Goal: Transaction & Acquisition: Purchase product/service

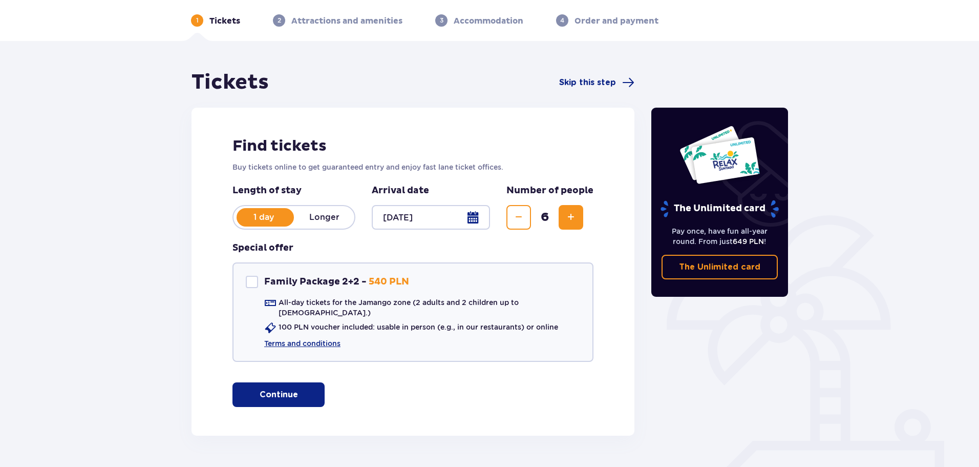
scroll to position [61, 0]
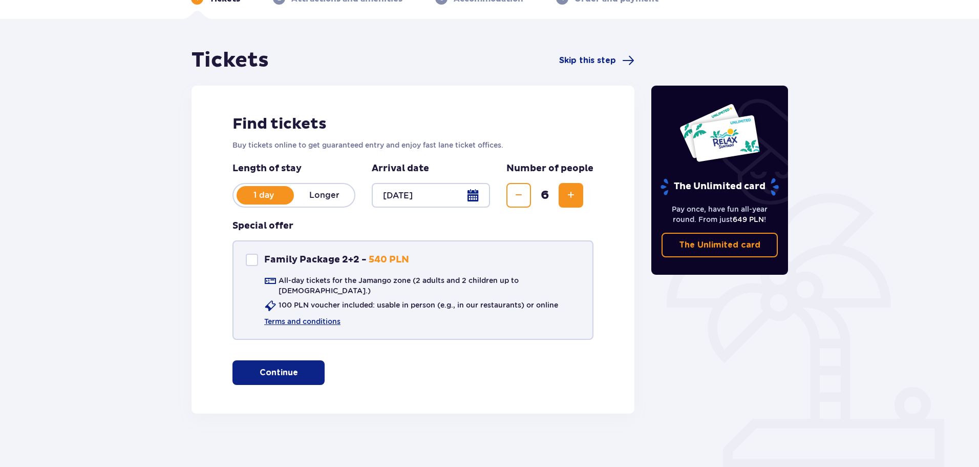
click at [248, 258] on div "Family Package 2+2" at bounding box center [252, 260] width 12 height 12
checkbox input "false"
click at [284, 368] on p "Continue" at bounding box center [279, 372] width 38 height 11
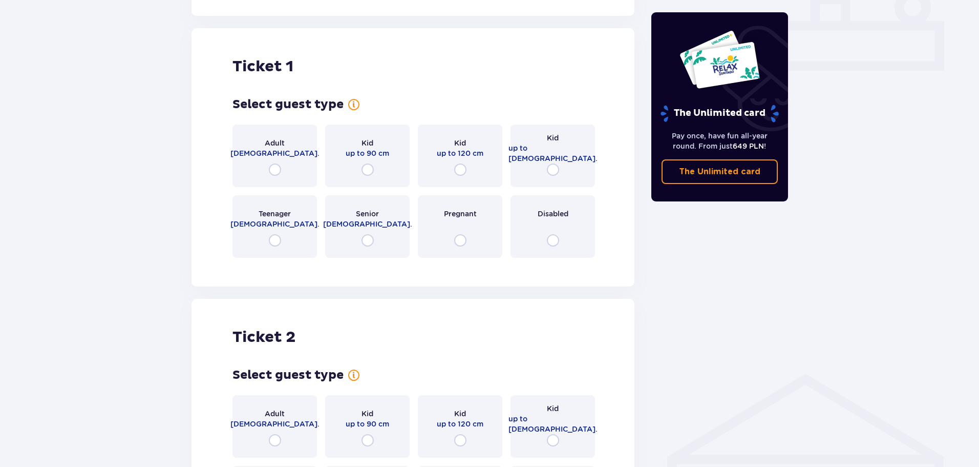
scroll to position [466, 0]
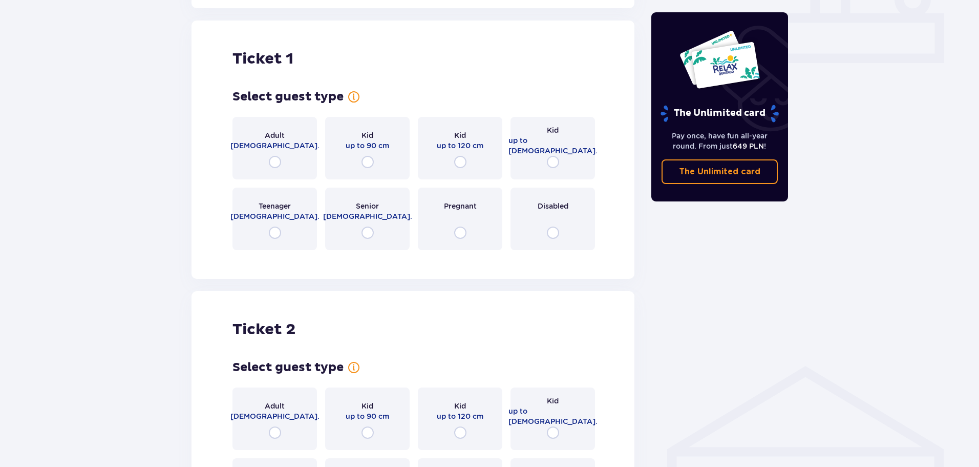
click at [277, 156] on input "radio" at bounding box center [275, 162] width 12 height 12
radio input "true"
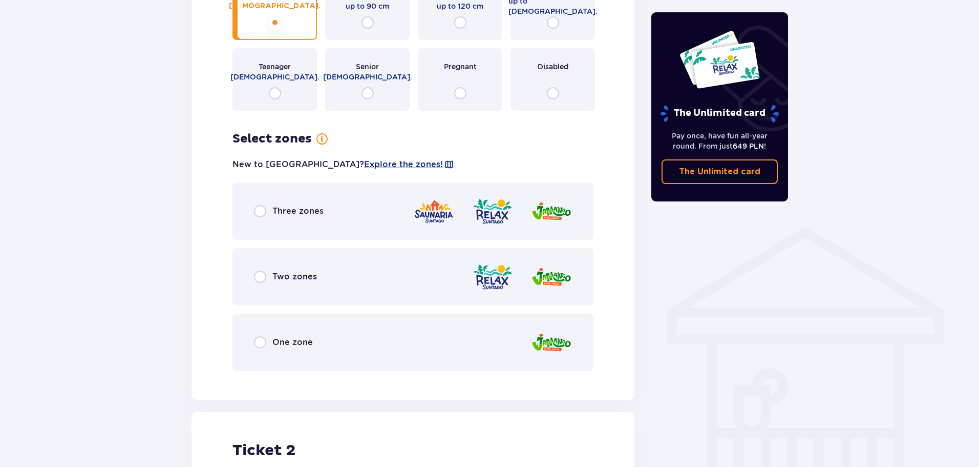
scroll to position [614, 0]
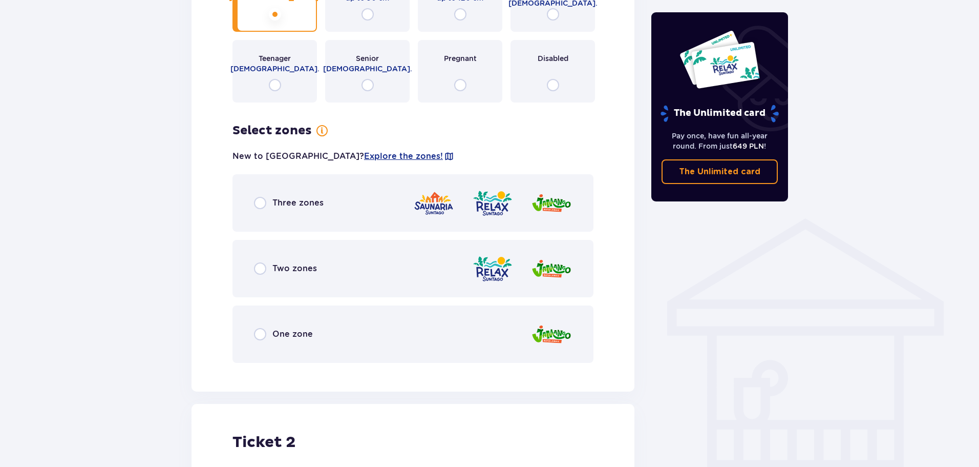
click at [261, 197] on input "radio" at bounding box center [260, 203] width 12 height 12
radio input "true"
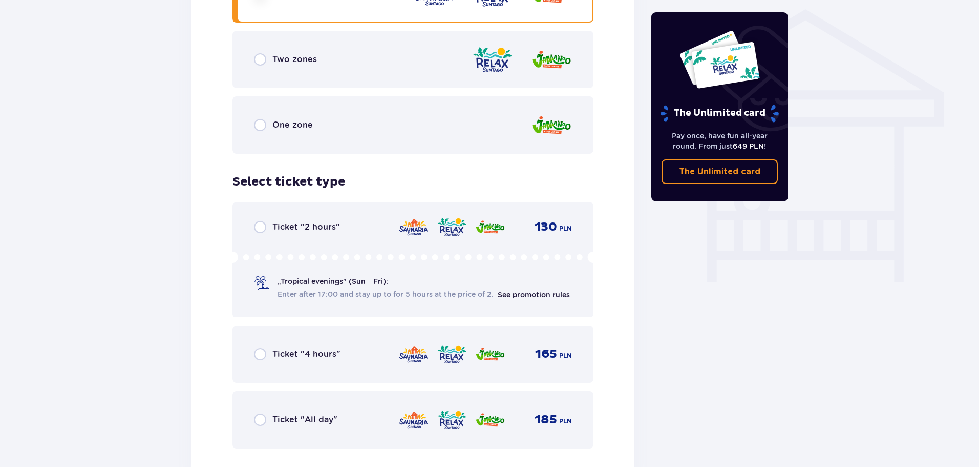
scroll to position [874, 0]
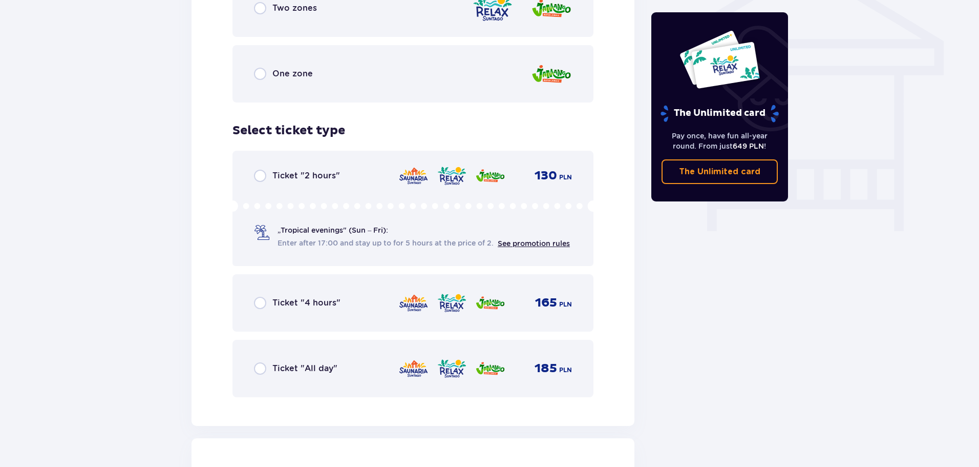
click at [262, 297] on input "radio" at bounding box center [260, 303] width 12 height 12
radio input "true"
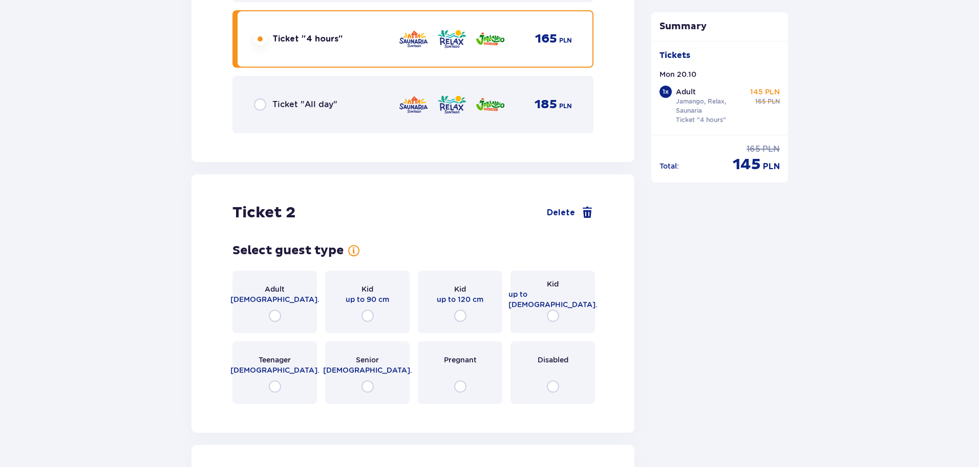
scroll to position [1189, 0]
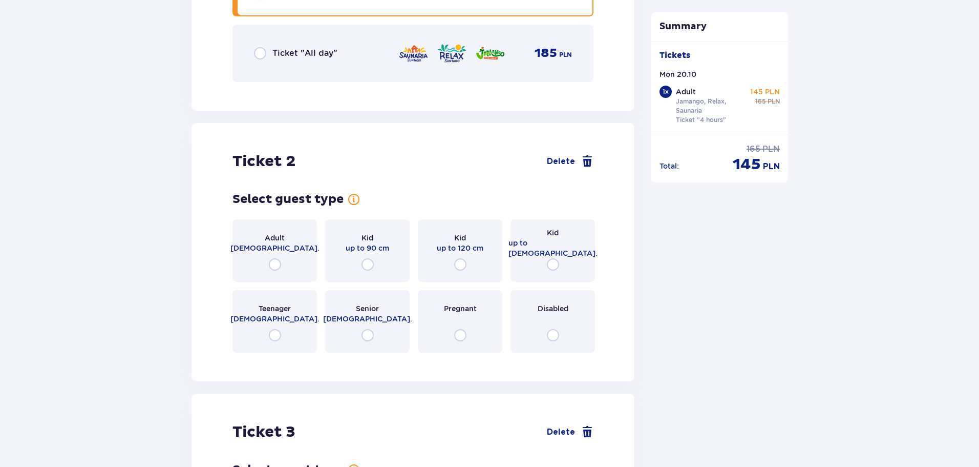
click at [276, 258] on input "radio" at bounding box center [275, 264] width 12 height 12
radio input "true"
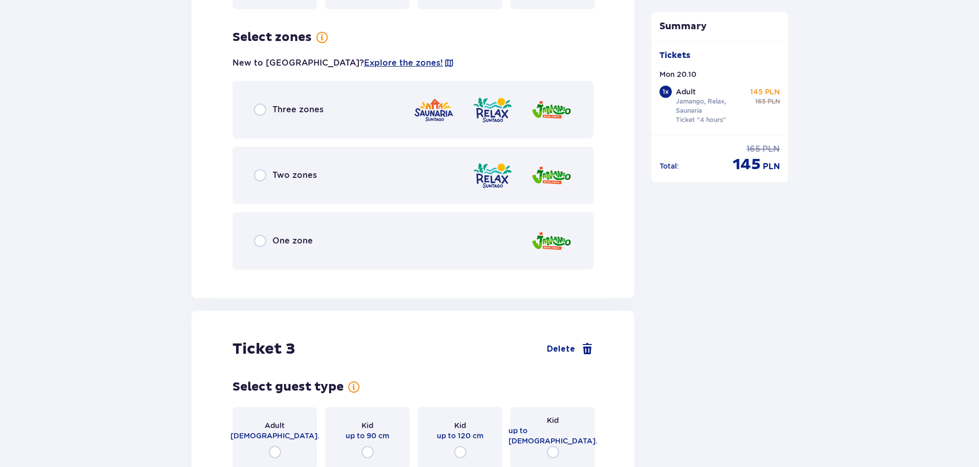
scroll to position [1541, 0]
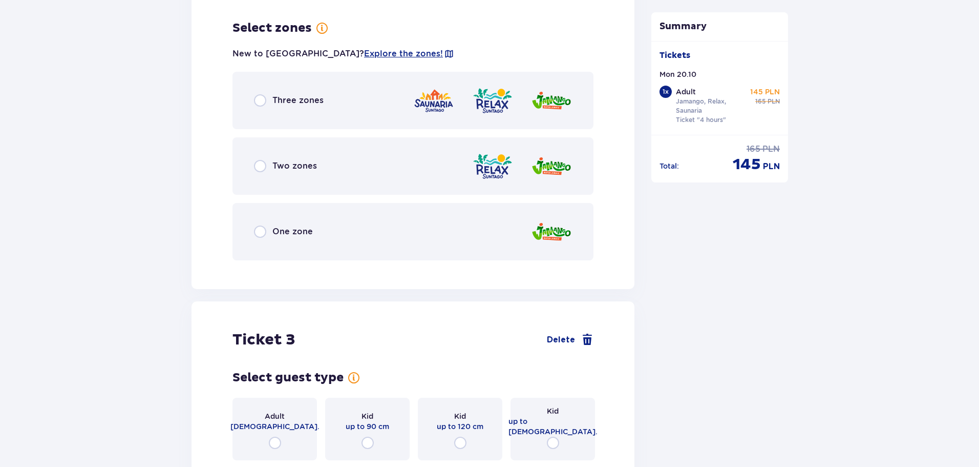
click at [261, 94] on input "radio" at bounding box center [260, 100] width 12 height 12
radio input "true"
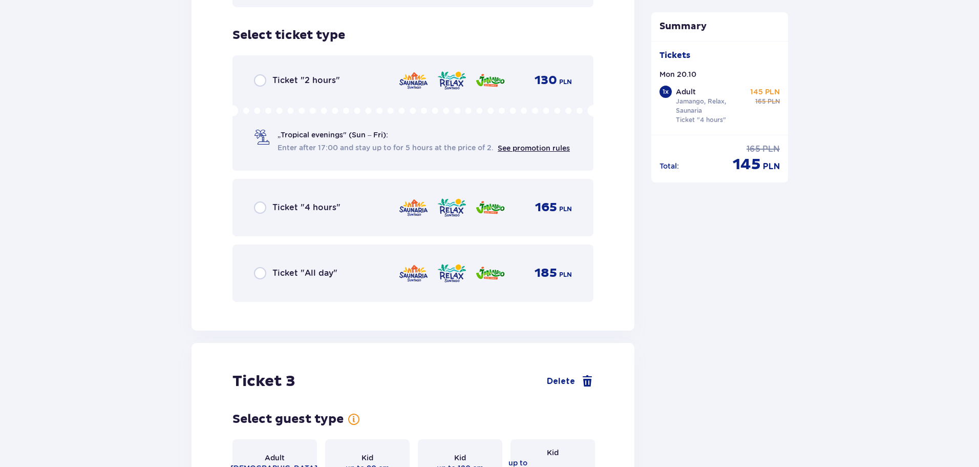
scroll to position [1802, 0]
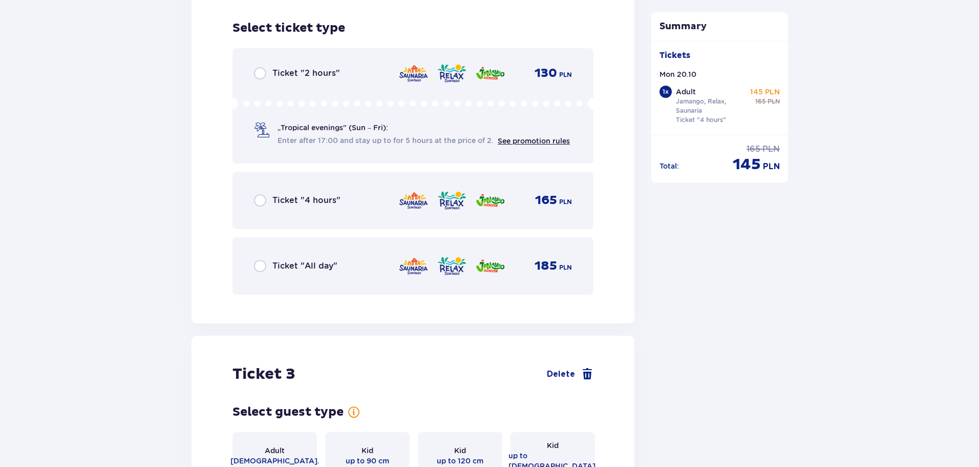
click at [262, 194] on input "radio" at bounding box center [260, 200] width 12 height 12
radio input "true"
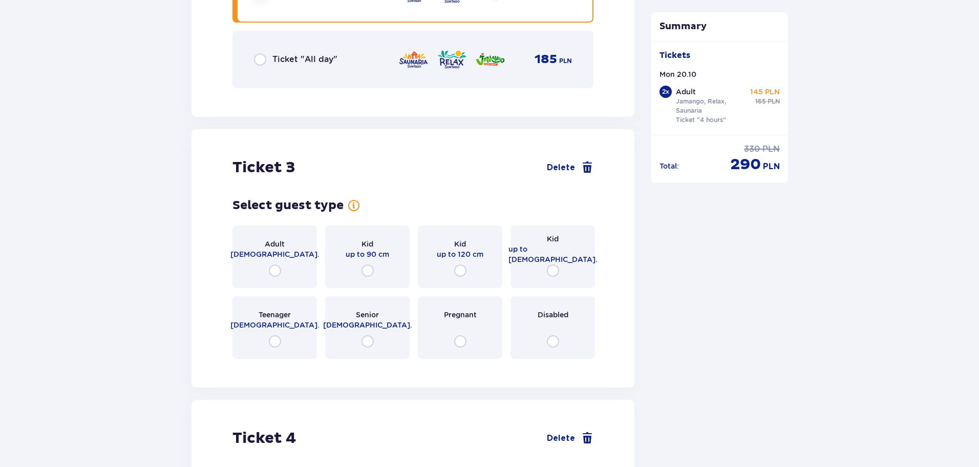
scroll to position [2117, 0]
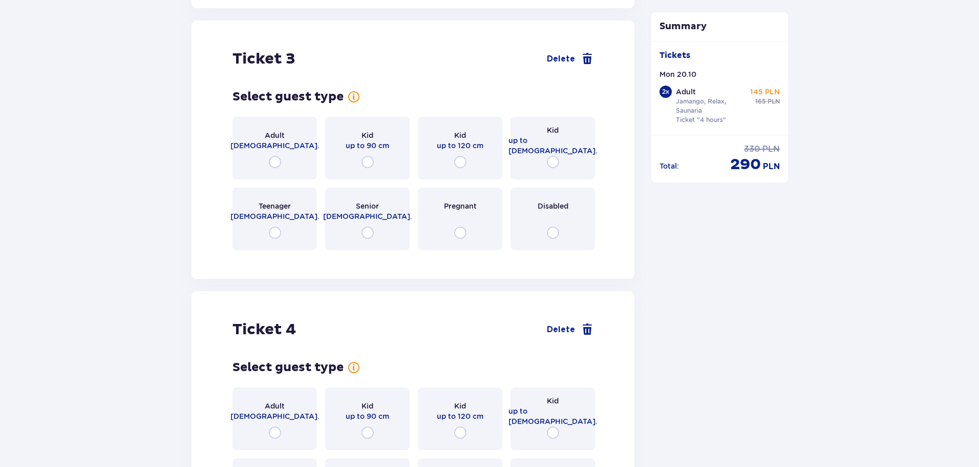
click at [555, 156] on input "radio" at bounding box center [553, 162] width 12 height 12
radio input "true"
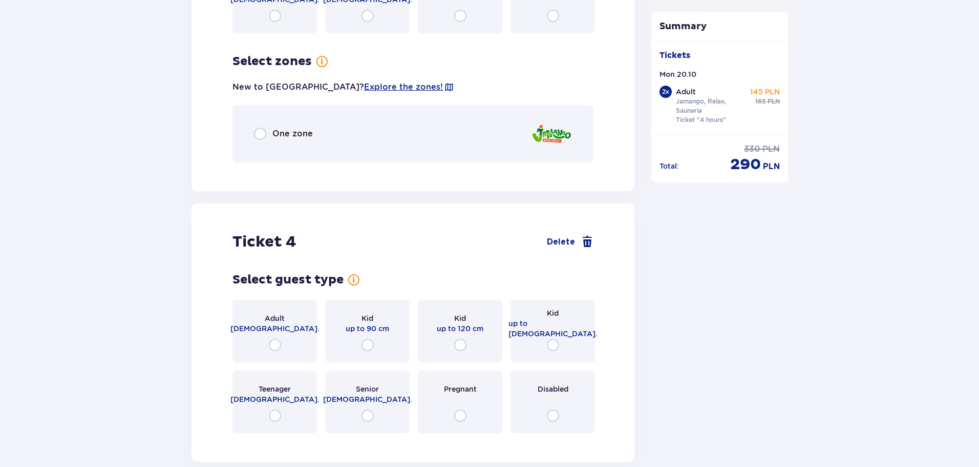
scroll to position [2315, 0]
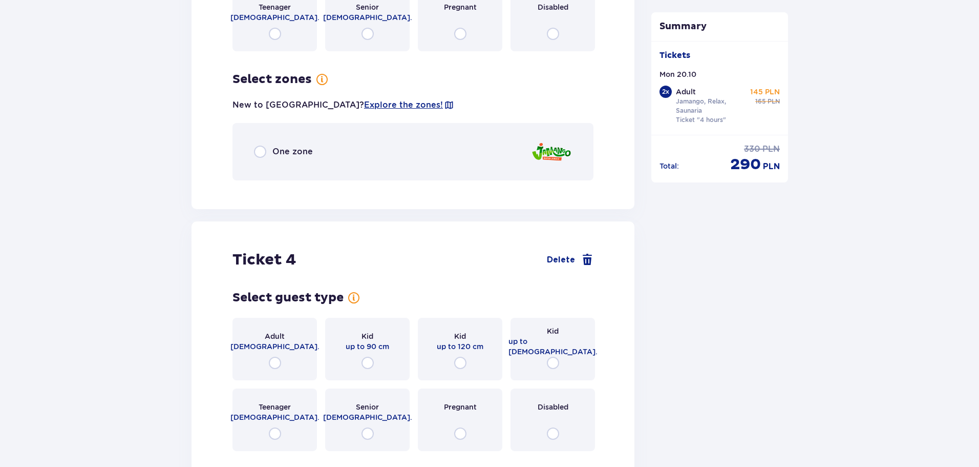
click at [264, 137] on div "One zone" at bounding box center [413, 151] width 361 height 57
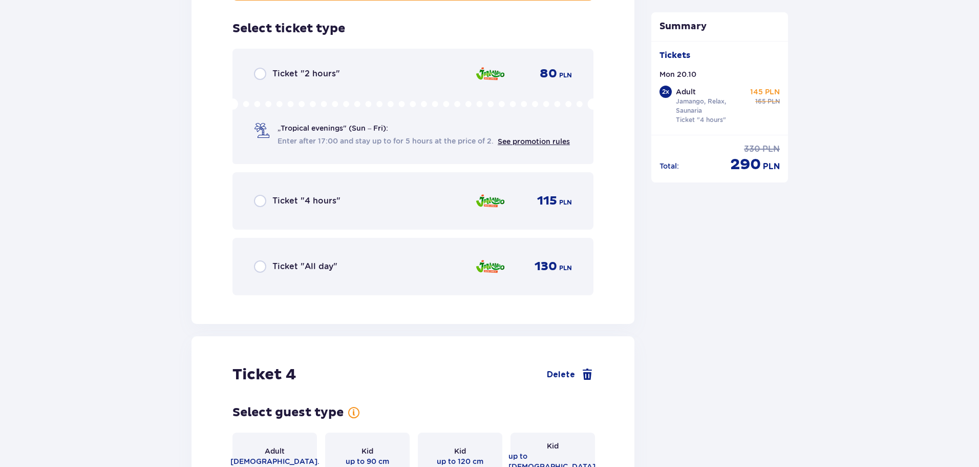
scroll to position [2496, 0]
click at [262, 195] on input "radio" at bounding box center [260, 200] width 12 height 12
radio input "true"
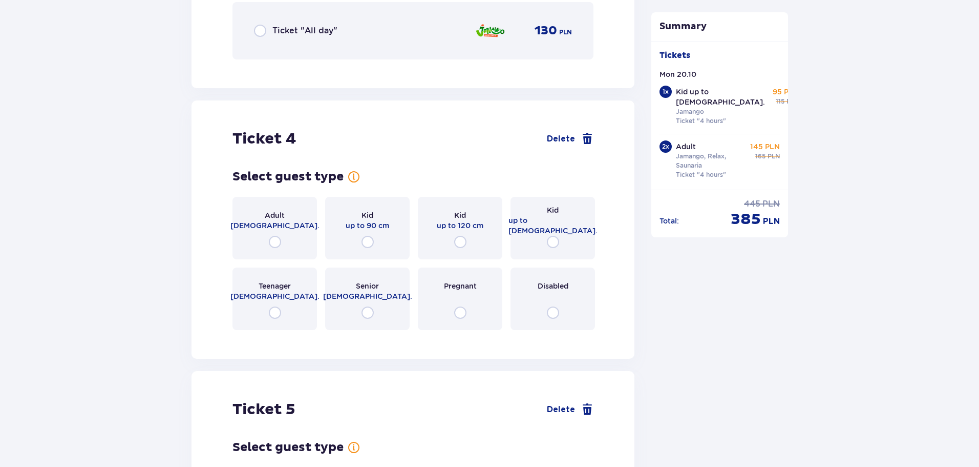
scroll to position [2811, 0]
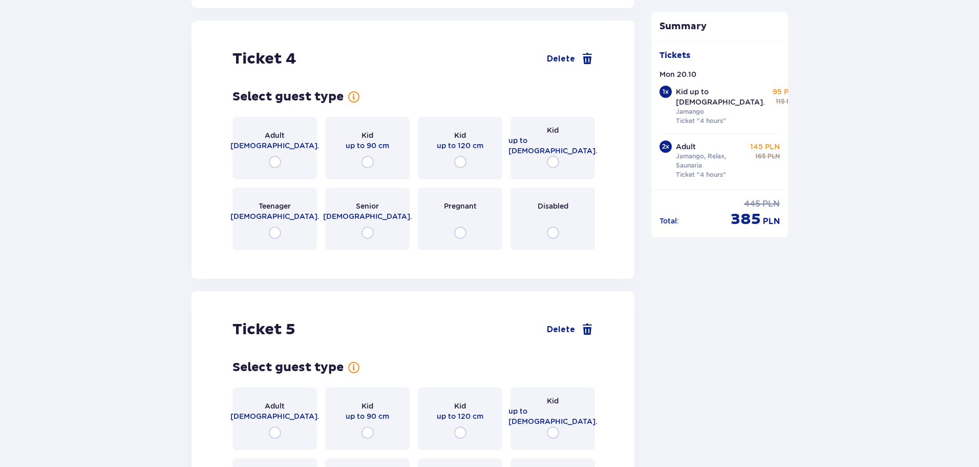
click at [551, 156] on input "radio" at bounding box center [553, 162] width 12 height 12
radio input "true"
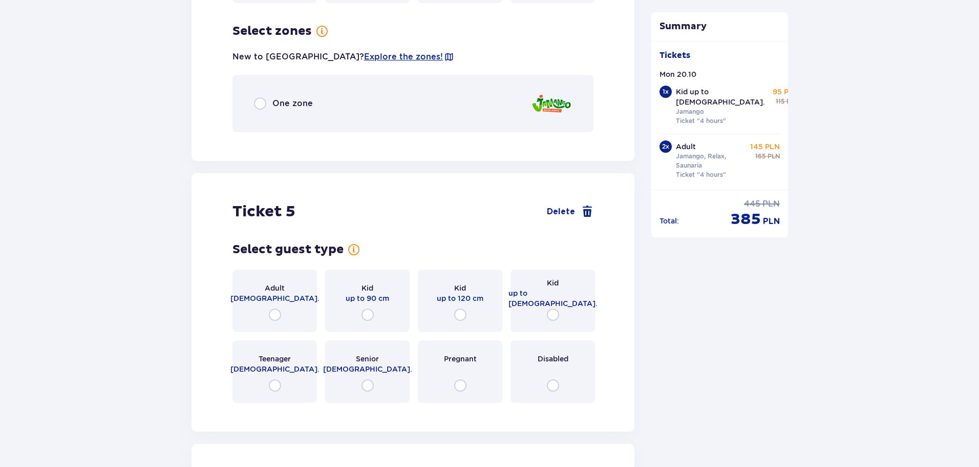
scroll to position [3061, 0]
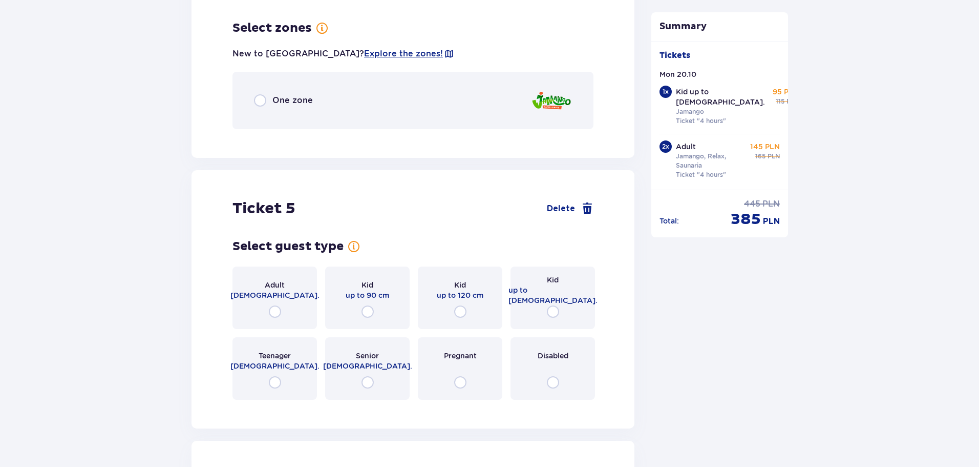
click at [257, 97] on input "radio" at bounding box center [260, 100] width 12 height 12
radio input "true"
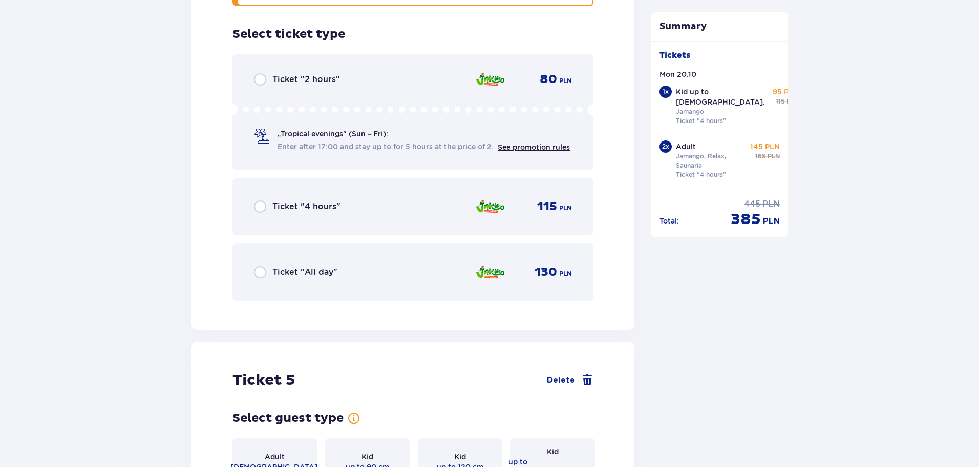
scroll to position [3190, 0]
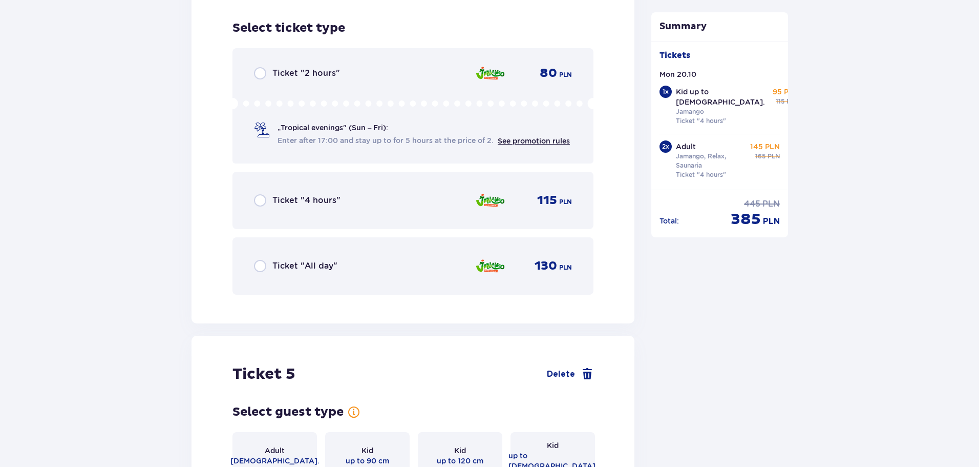
click at [261, 194] on input "radio" at bounding box center [260, 200] width 12 height 12
radio input "true"
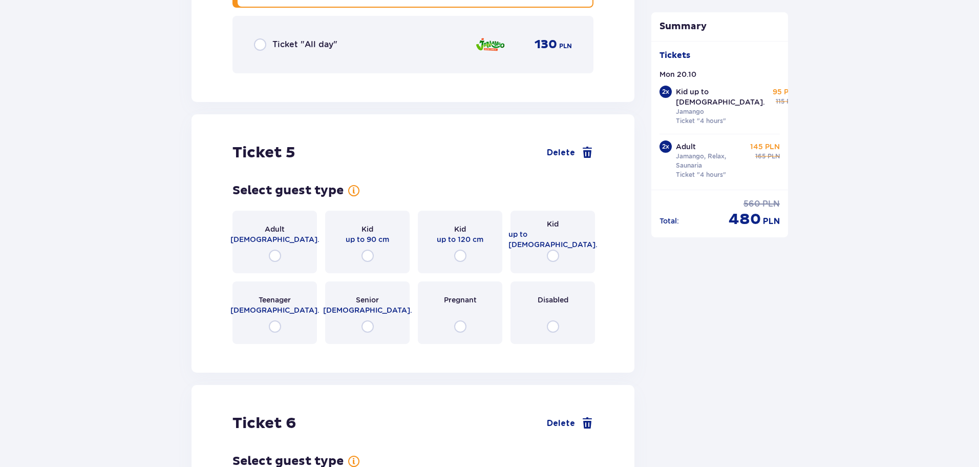
scroll to position [3505, 0]
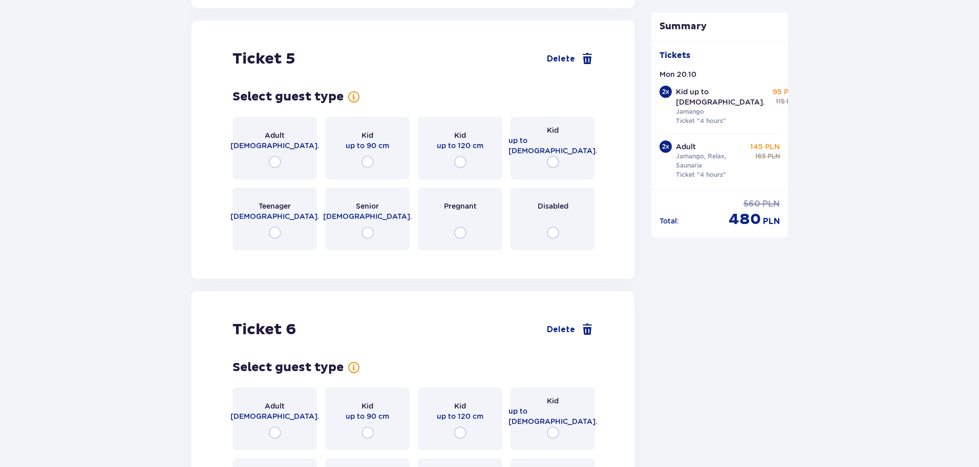
click at [367, 226] on input "radio" at bounding box center [368, 232] width 12 height 12
radio input "true"
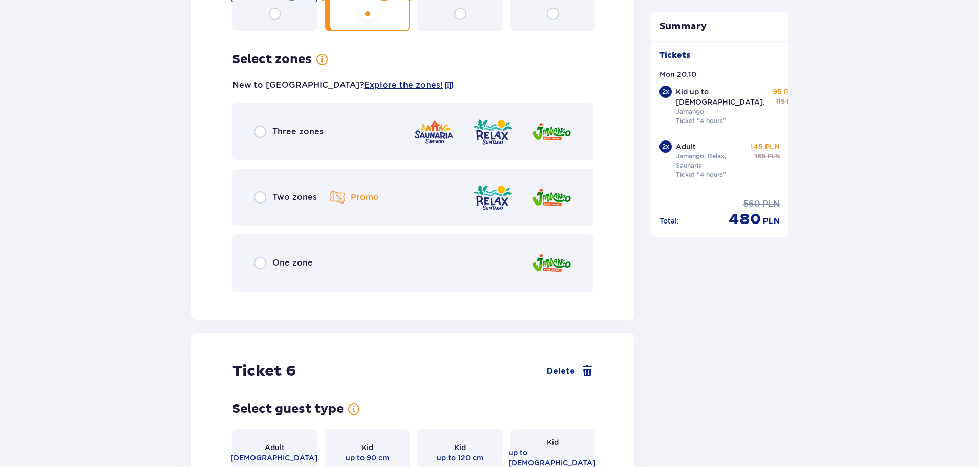
scroll to position [3755, 0]
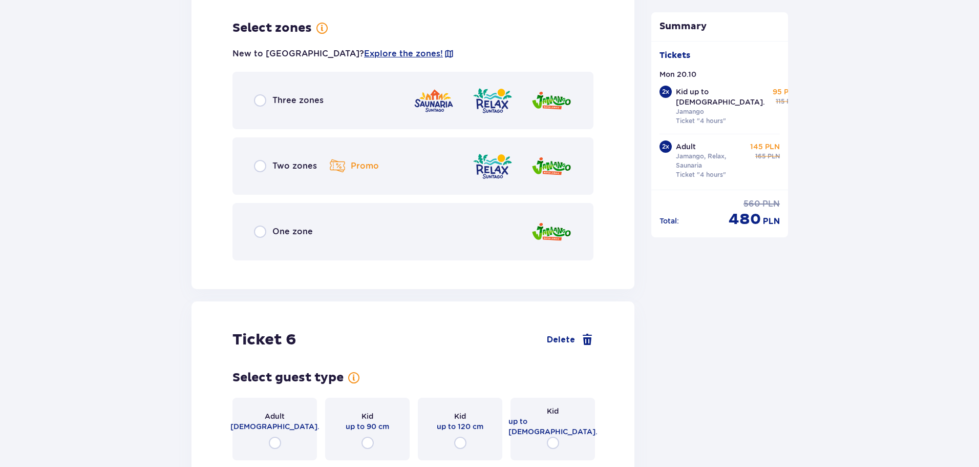
click at [265, 94] on input "radio" at bounding box center [260, 100] width 12 height 12
radio input "true"
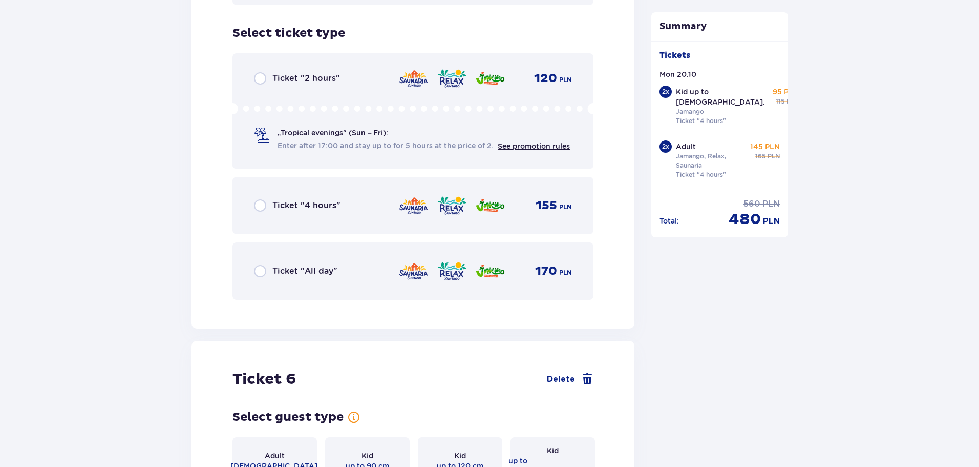
scroll to position [4015, 0]
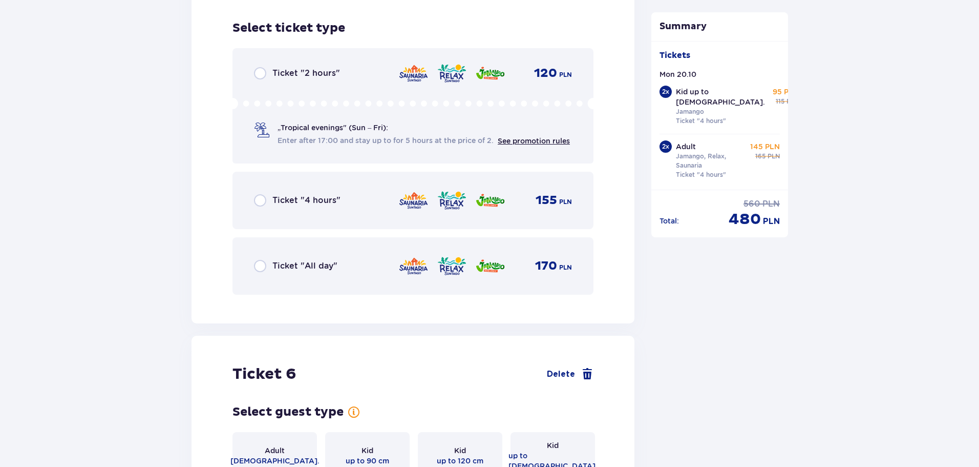
click at [259, 194] on input "radio" at bounding box center [260, 200] width 12 height 12
radio input "true"
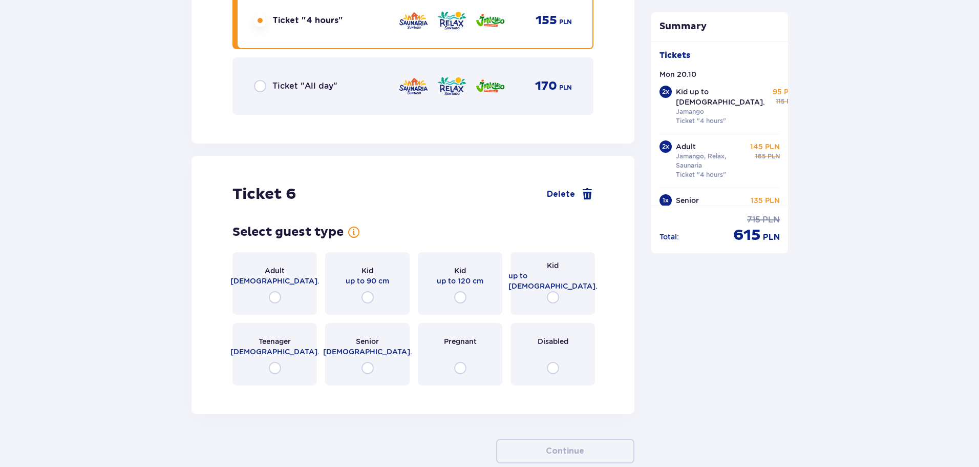
scroll to position [4244, 0]
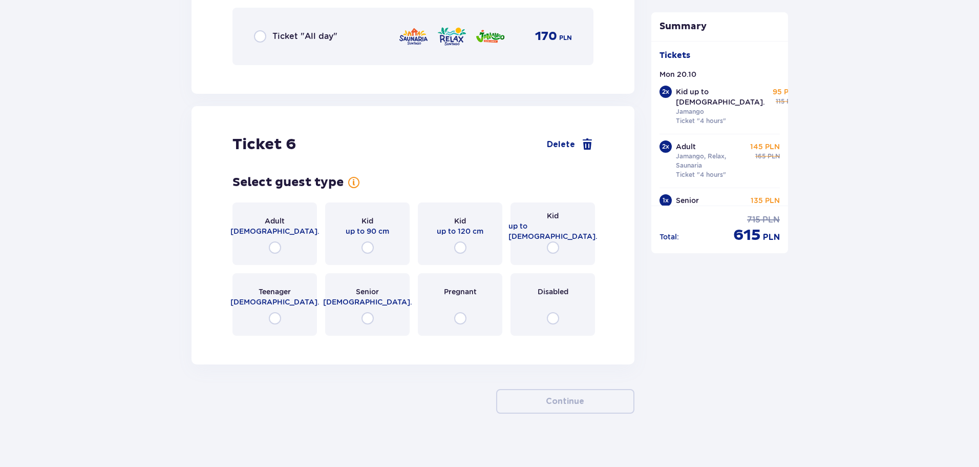
click at [367, 312] on input "radio" at bounding box center [368, 318] width 12 height 12
radio input "true"
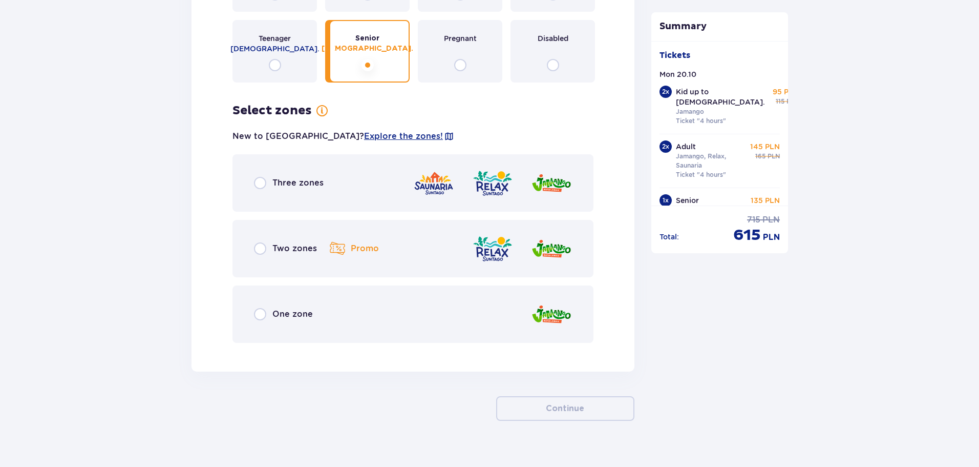
scroll to position [4505, 0]
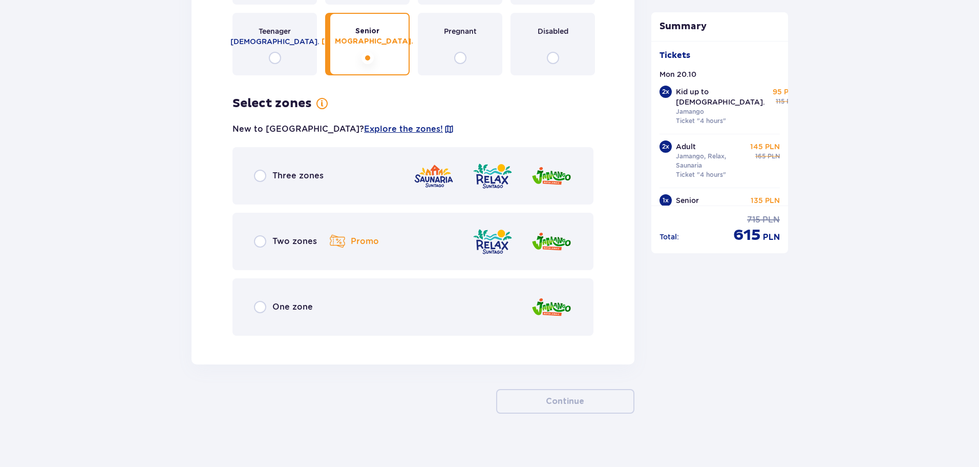
click at [259, 171] on input "radio" at bounding box center [260, 176] width 12 height 12
radio input "true"
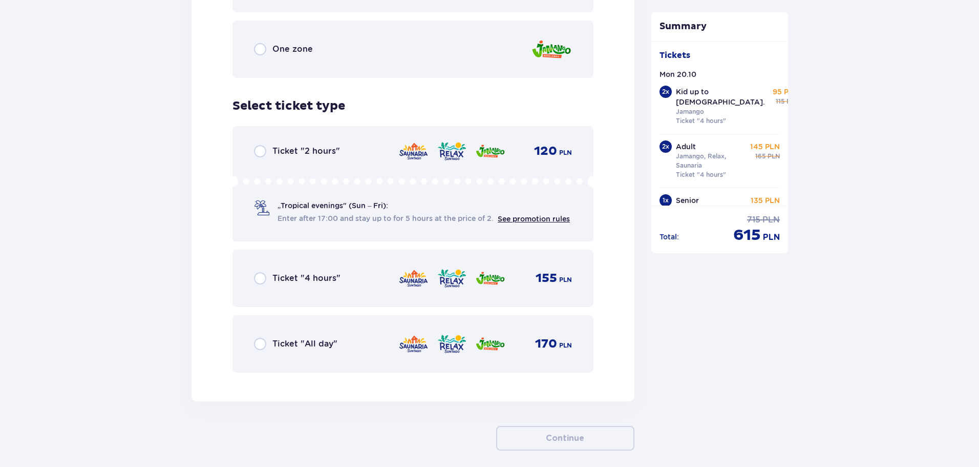
scroll to position [4799, 0]
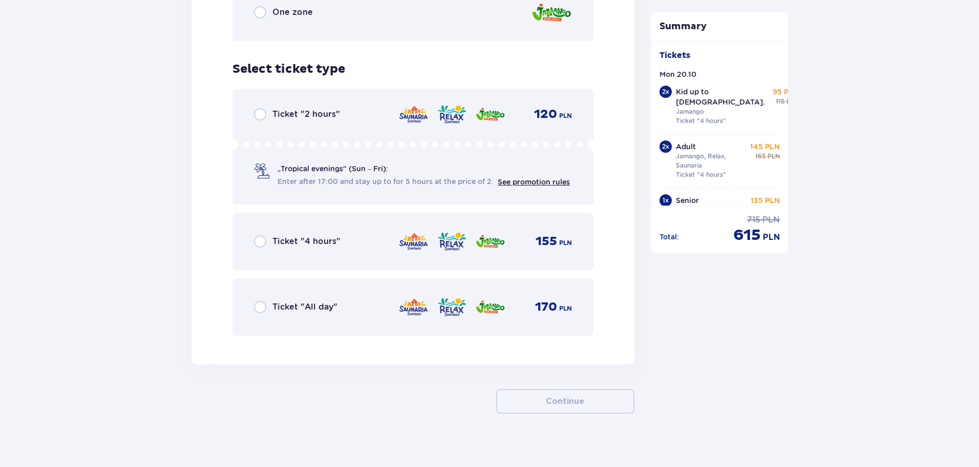
click at [255, 239] on input "radio" at bounding box center [260, 241] width 12 height 12
radio input "true"
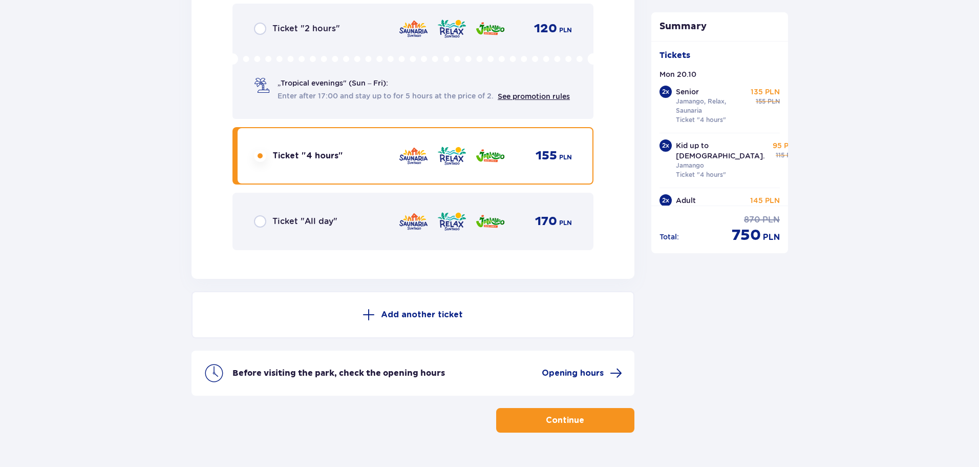
scroll to position [4904, 0]
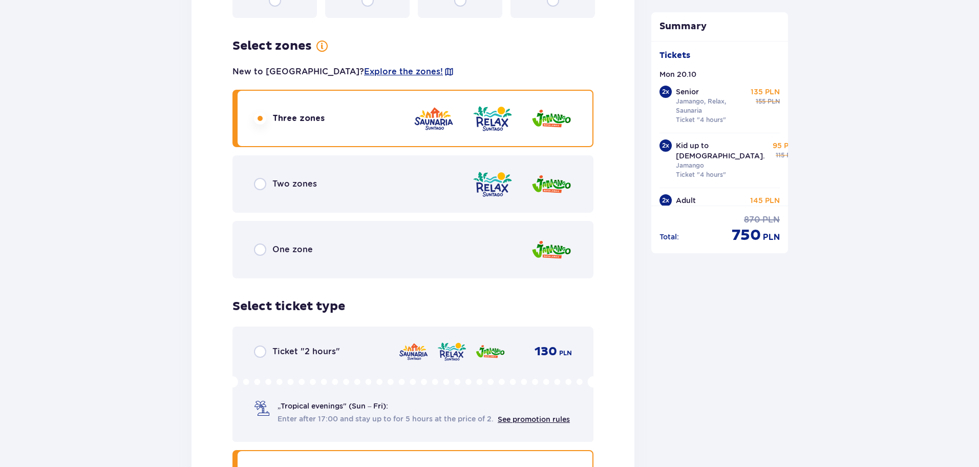
scroll to position [1523, 0]
click at [258, 244] on input "radio" at bounding box center [260, 250] width 12 height 12
radio input "true"
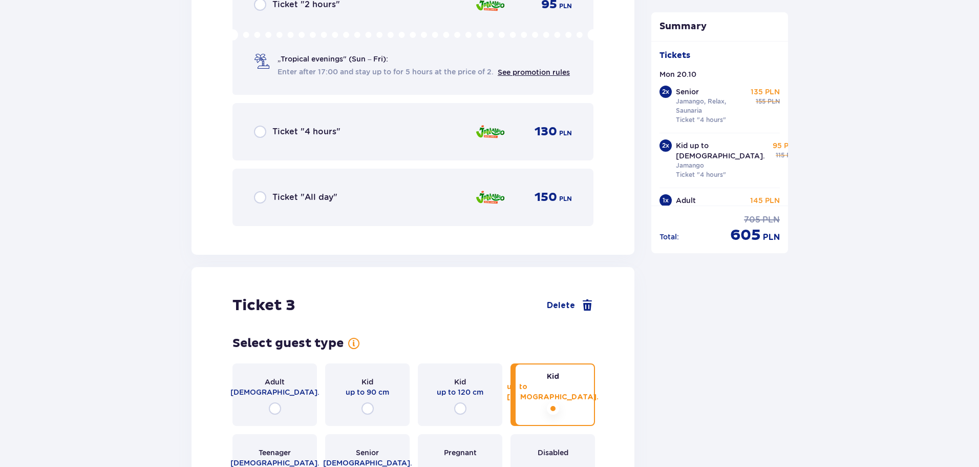
scroll to position [1853, 0]
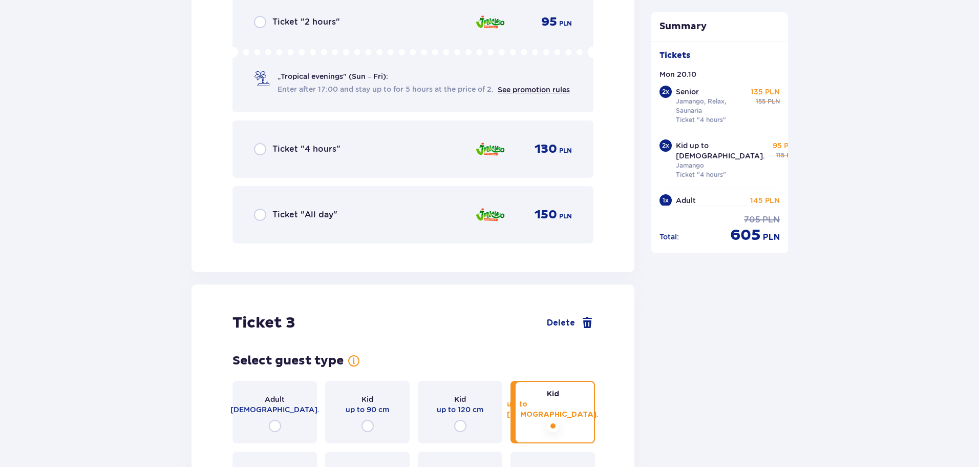
click at [262, 143] on input "radio" at bounding box center [260, 149] width 12 height 12
radio input "true"
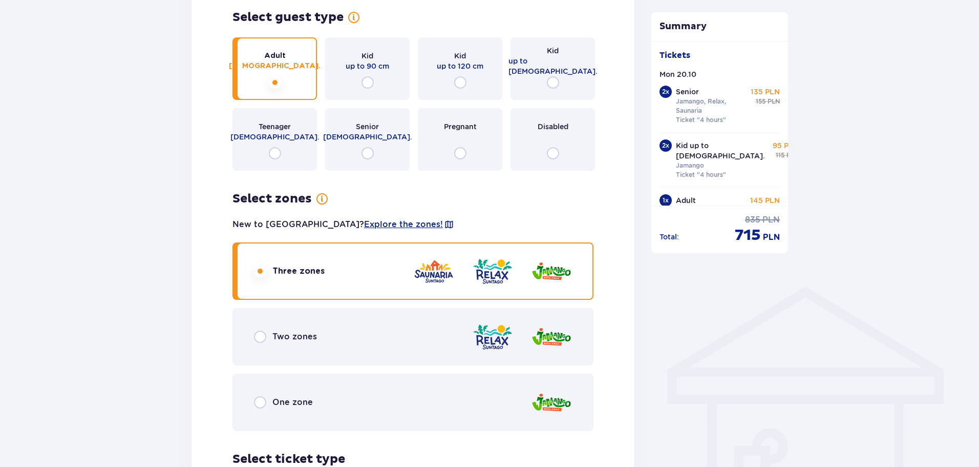
scroll to position [563, 0]
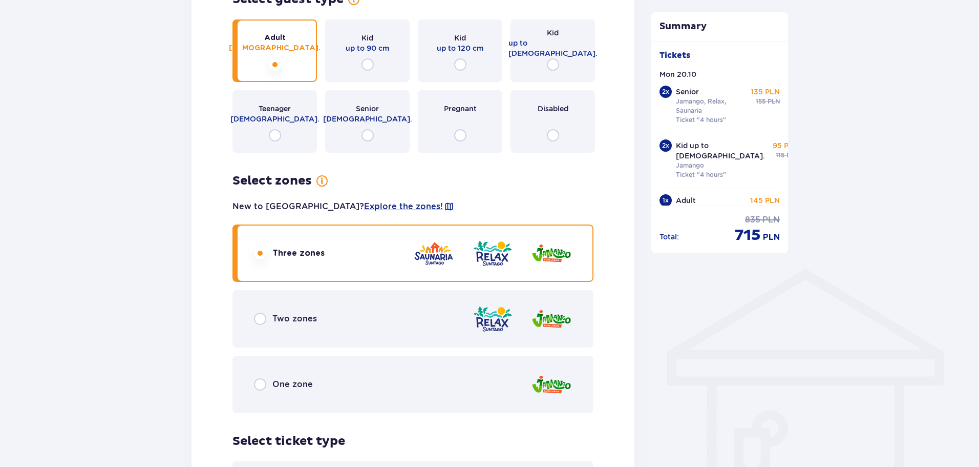
click at [259, 378] on input "radio" at bounding box center [260, 384] width 12 height 12
radio input "true"
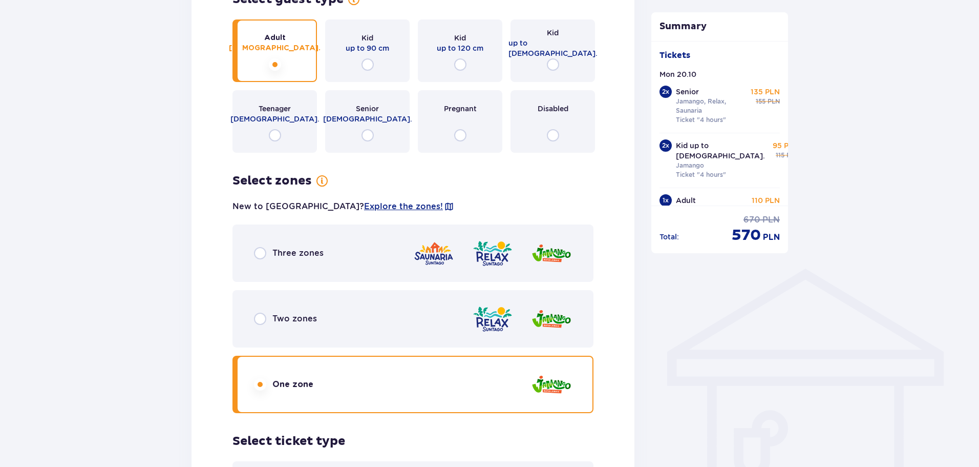
scroll to position [820, 0]
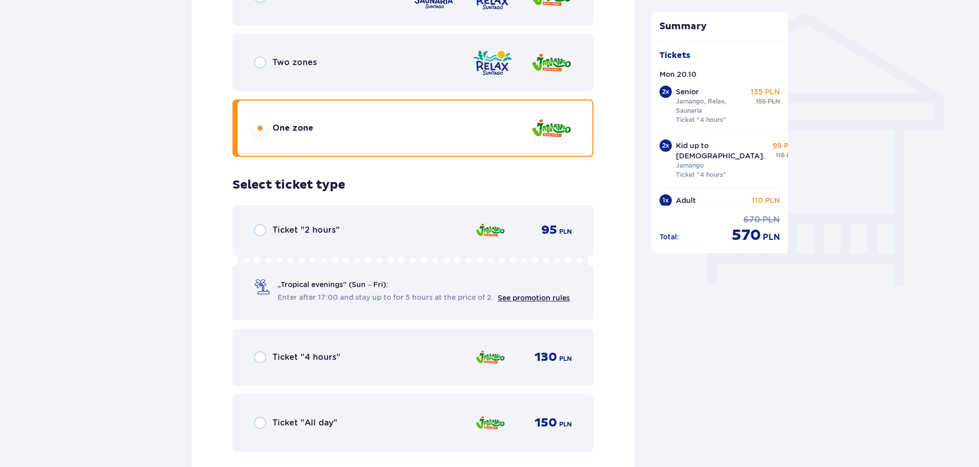
click at [262, 351] on input "radio" at bounding box center [260, 357] width 12 height 12
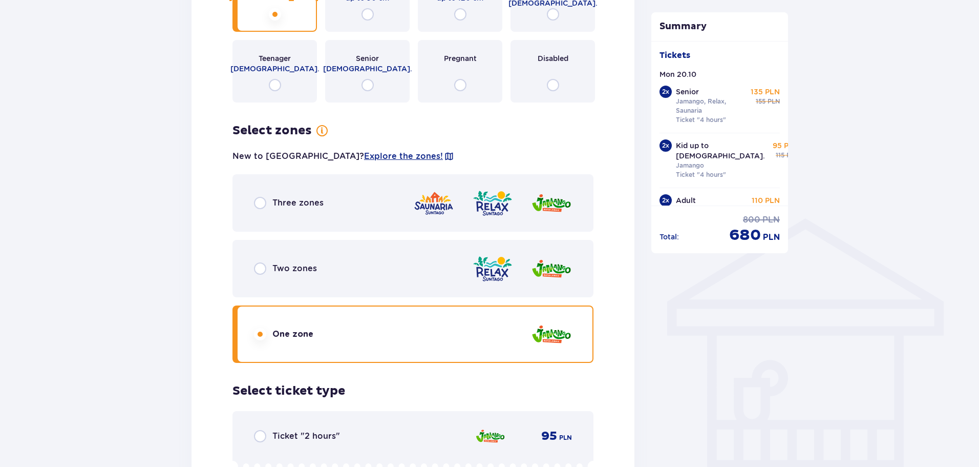
scroll to position [615, 0]
click at [262, 196] on input "radio" at bounding box center [260, 202] width 12 height 12
radio input "true"
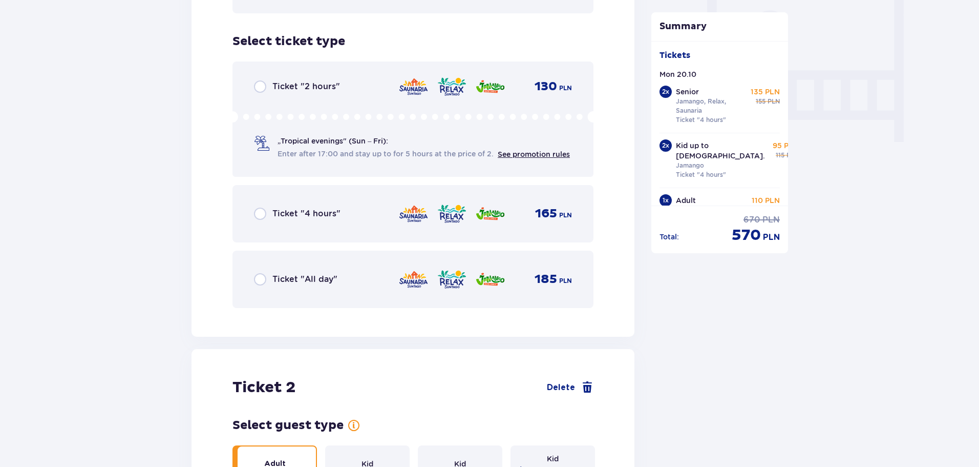
scroll to position [976, 0]
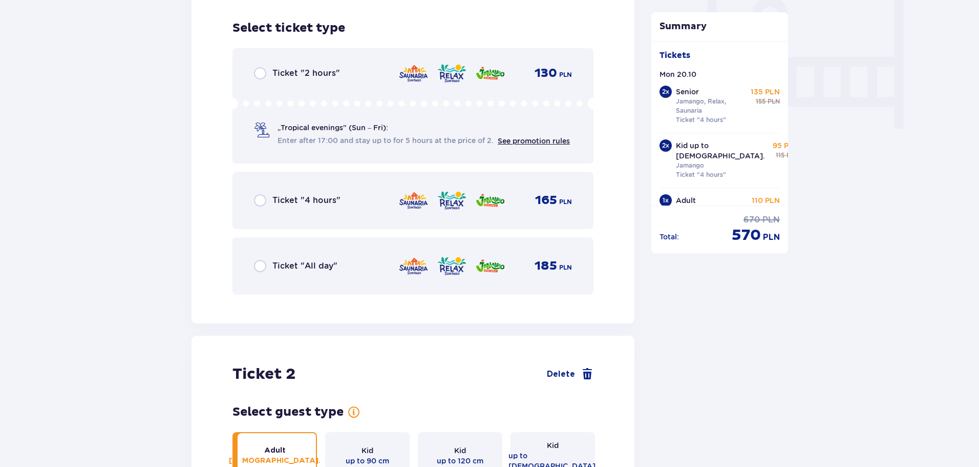
click at [263, 194] on input "radio" at bounding box center [260, 200] width 12 height 12
radio input "true"
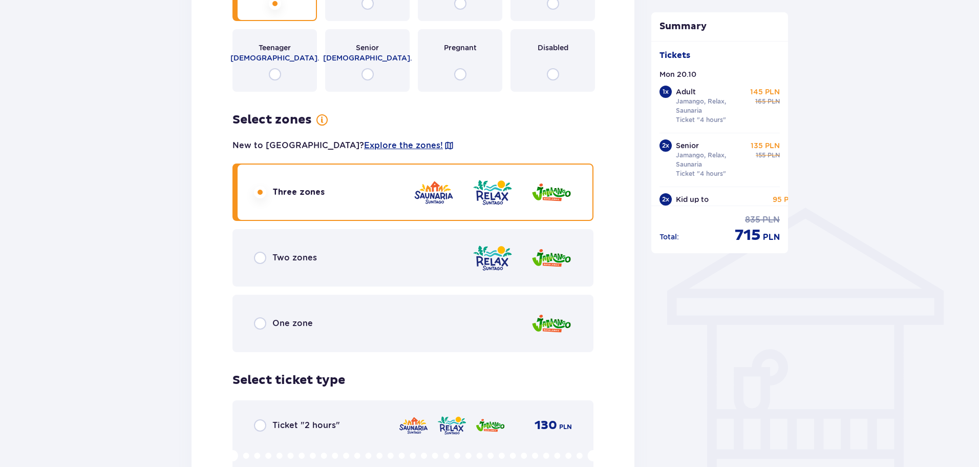
scroll to position [625, 0]
click at [260, 317] on input "radio" at bounding box center [260, 323] width 12 height 12
radio input "true"
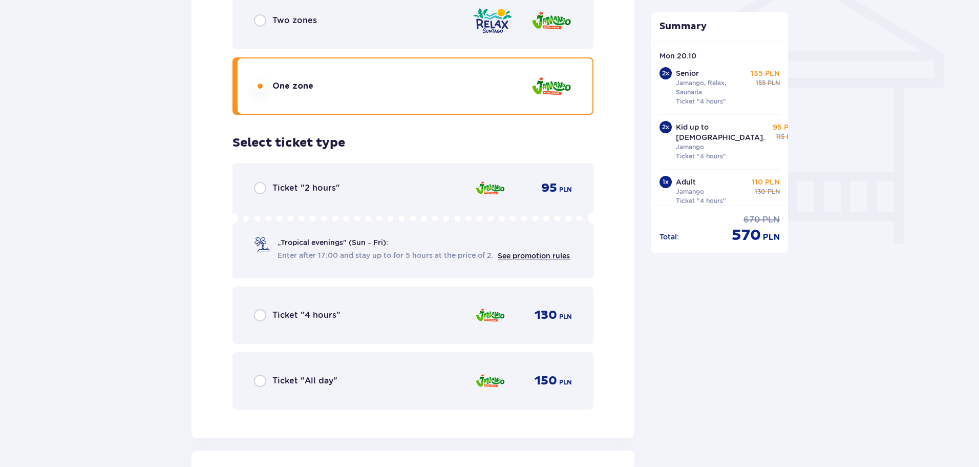
scroll to position [881, 0]
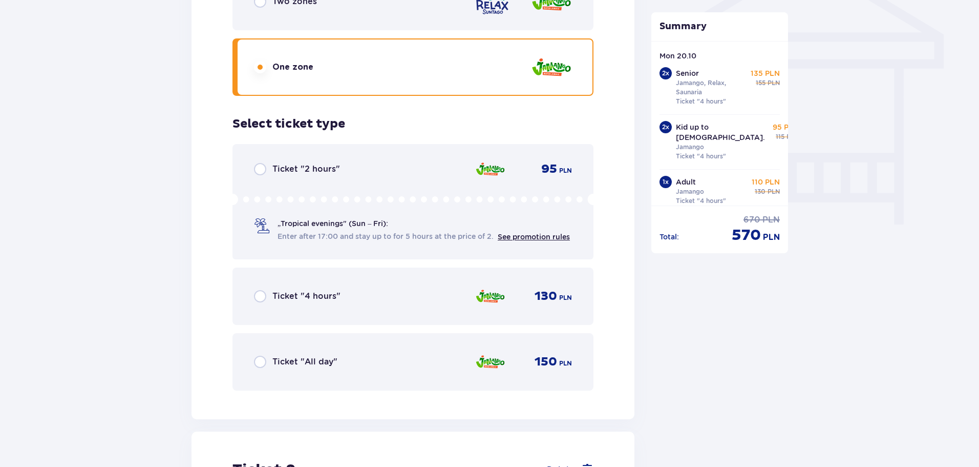
click at [265, 290] on input "radio" at bounding box center [260, 296] width 12 height 12
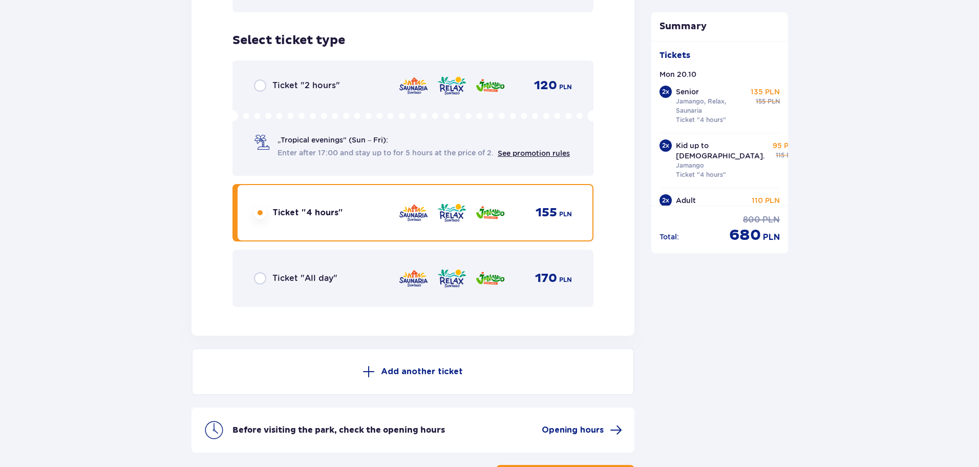
scroll to position [4904, 0]
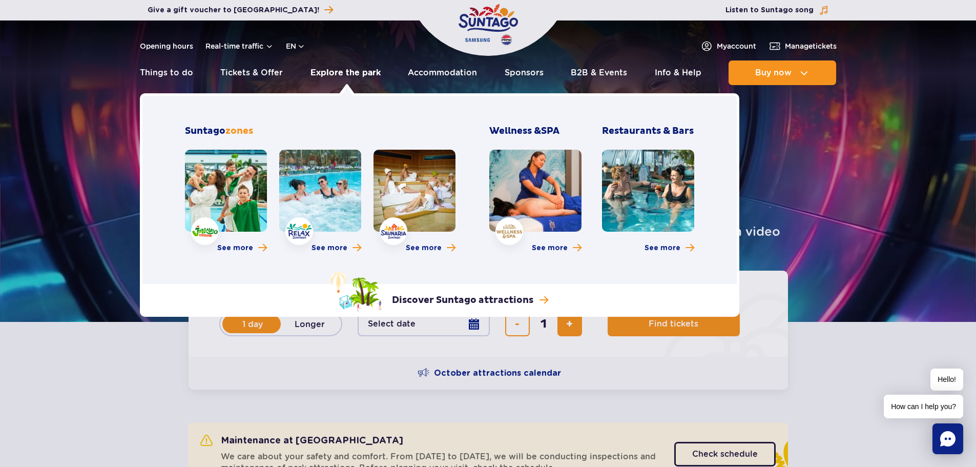
click at [337, 70] on link "Explore the park" at bounding box center [345, 72] width 70 height 25
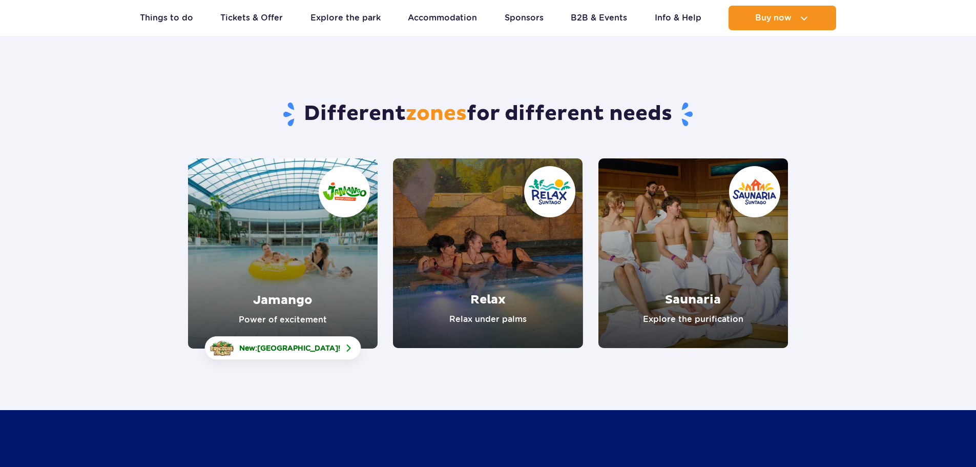
scroll to position [102, 0]
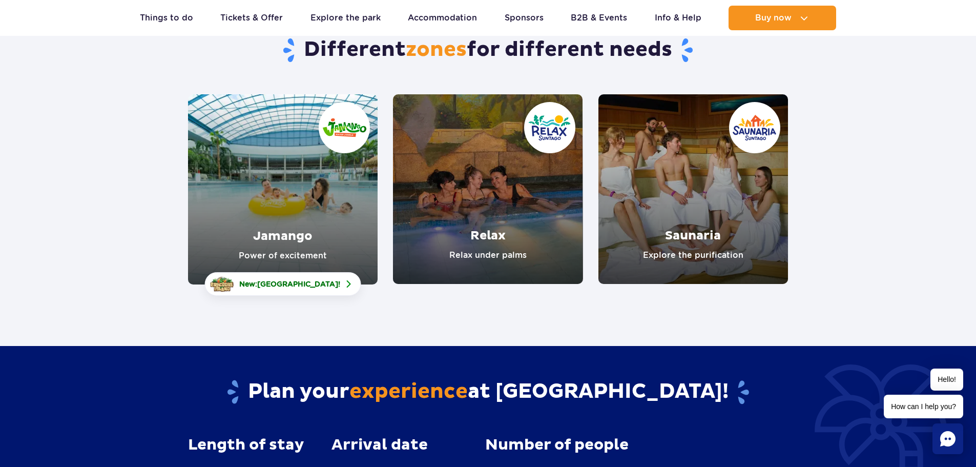
click at [243, 210] on link "Jamango" at bounding box center [283, 189] width 190 height 190
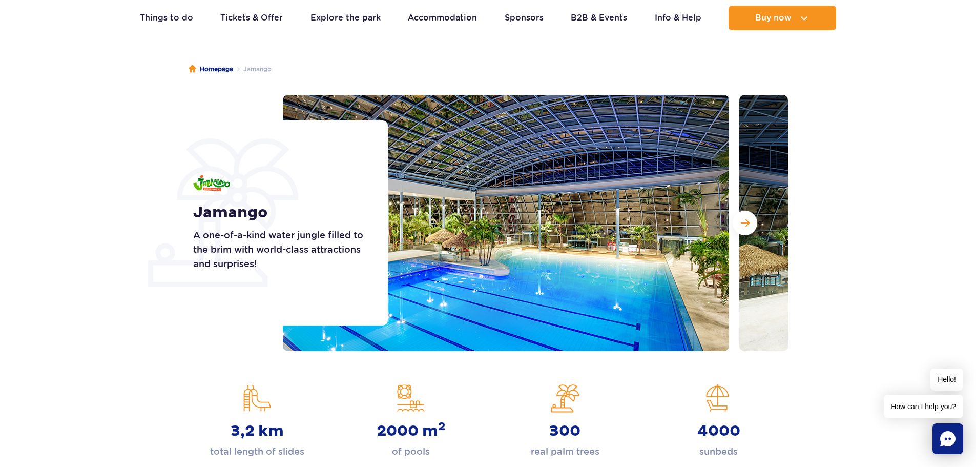
scroll to position [52, 0]
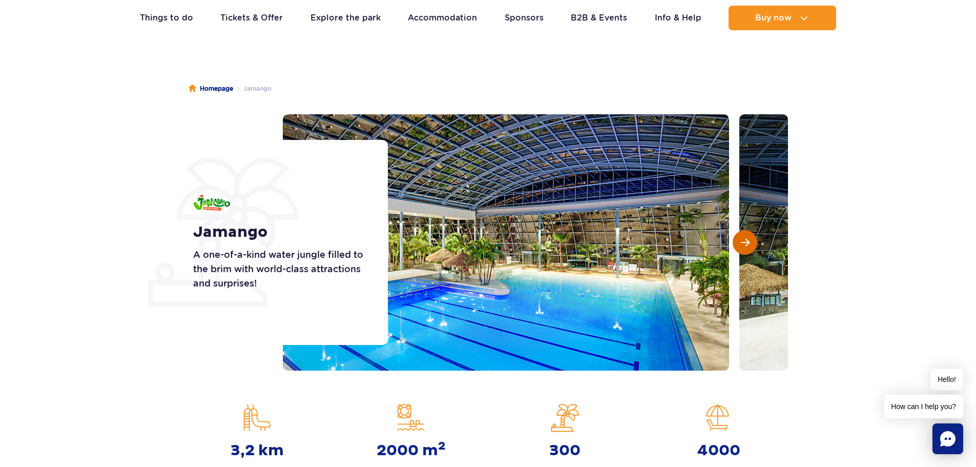
click at [745, 238] on span "Next slide" at bounding box center [745, 242] width 9 height 9
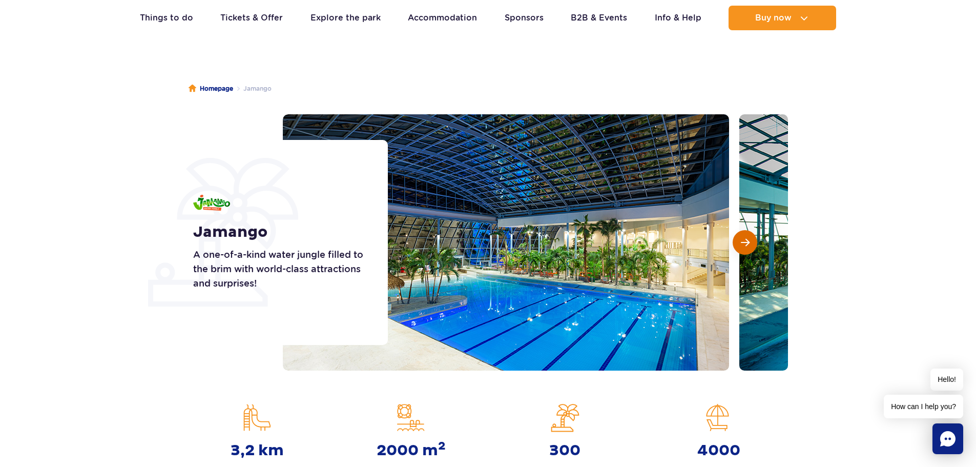
click at [745, 243] on span "Next slide" at bounding box center [745, 242] width 9 height 9
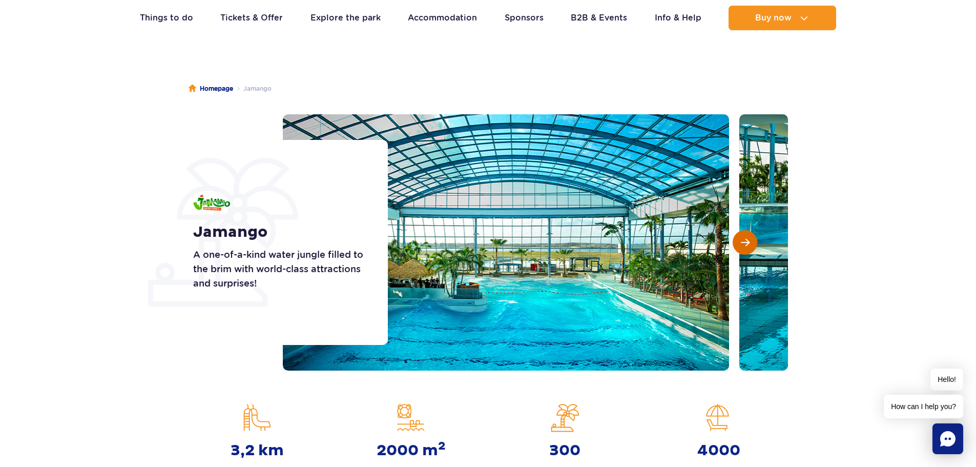
click at [745, 243] on span "Next slide" at bounding box center [745, 242] width 9 height 9
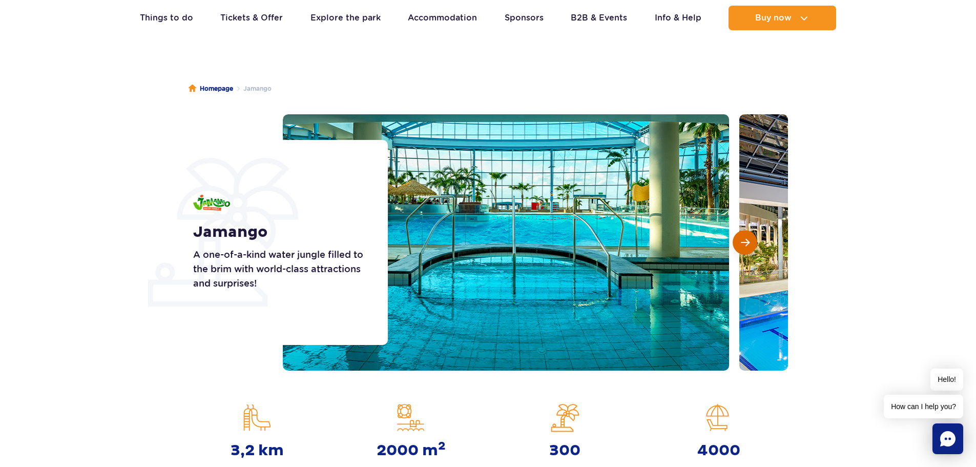
click at [745, 243] on span "Next slide" at bounding box center [745, 242] width 9 height 9
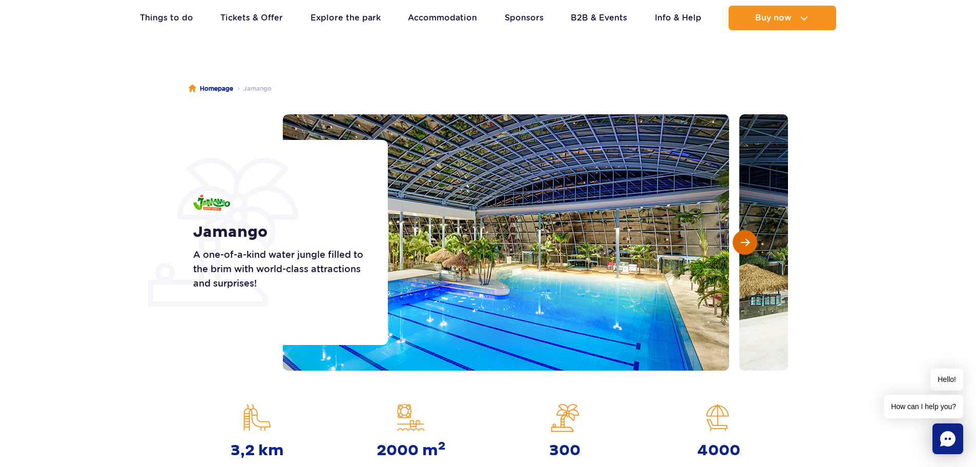
click at [745, 243] on span "Next slide" at bounding box center [745, 242] width 9 height 9
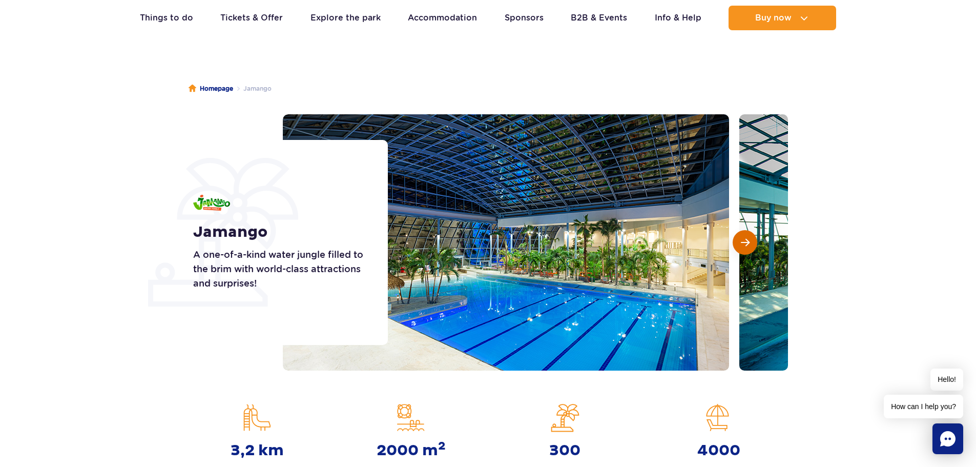
click at [745, 243] on span "Next slide" at bounding box center [745, 242] width 9 height 9
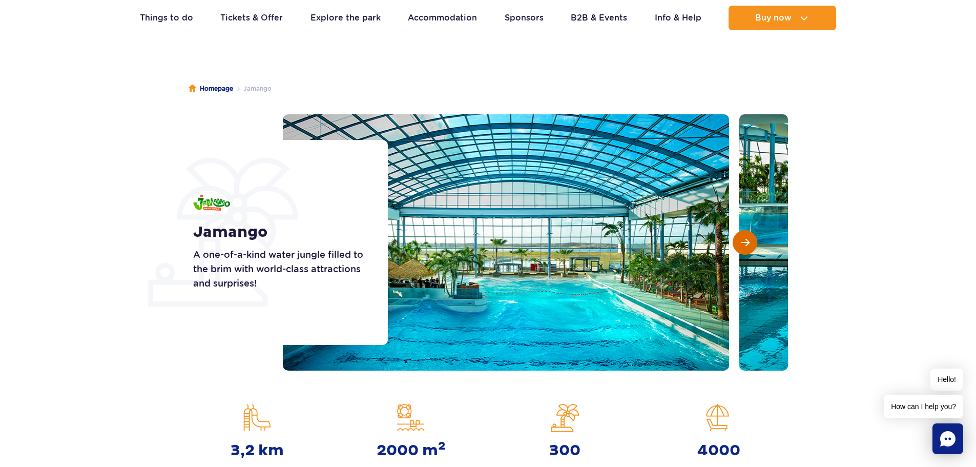
click at [745, 243] on span "Next slide" at bounding box center [745, 242] width 9 height 9
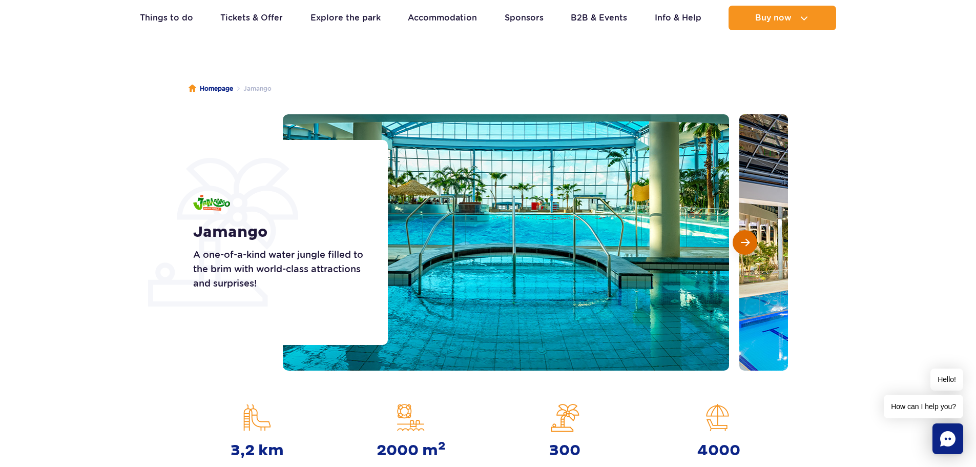
click at [745, 243] on span "Next slide" at bounding box center [745, 242] width 9 height 9
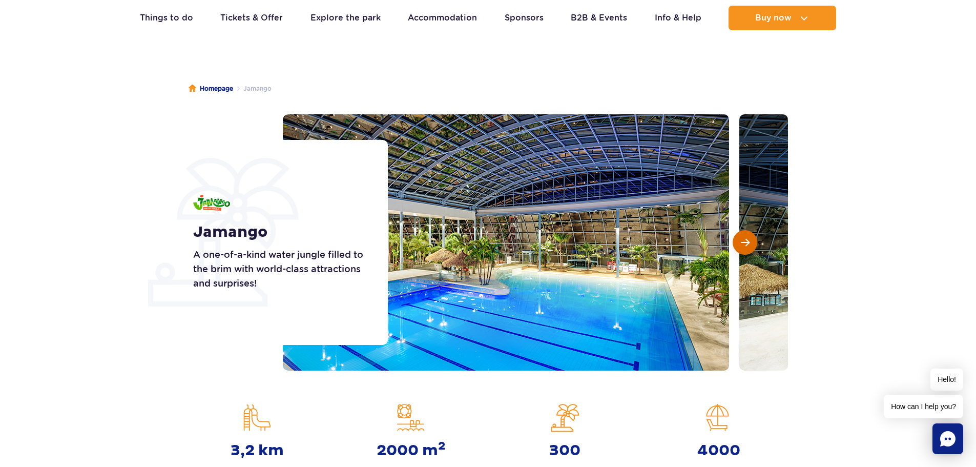
click at [745, 243] on span "Next slide" at bounding box center [745, 242] width 9 height 9
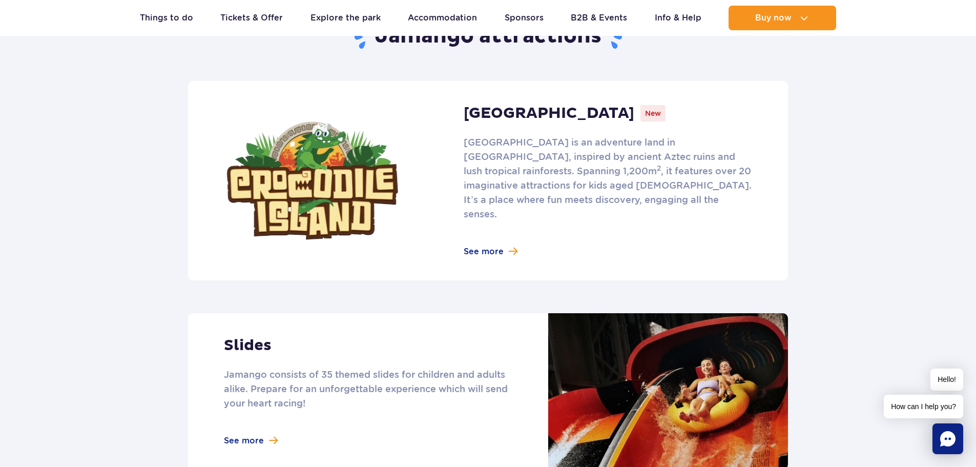
scroll to position [655, 0]
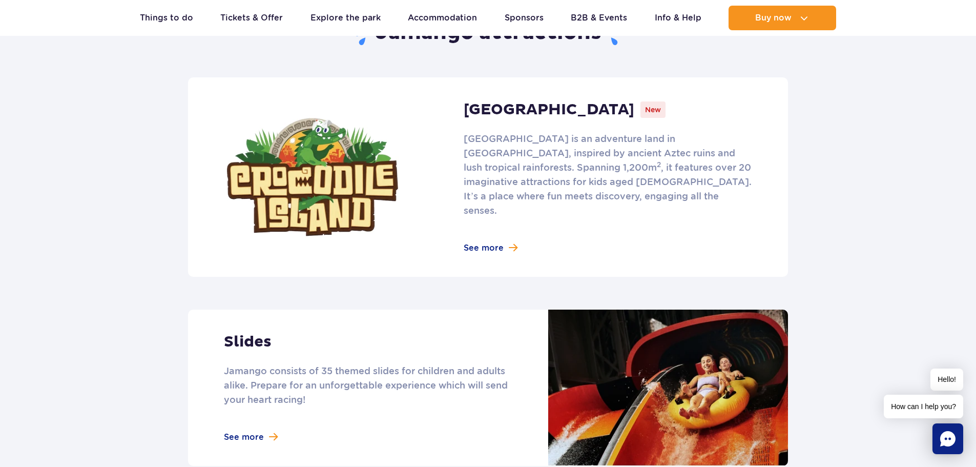
click at [502, 231] on link at bounding box center [488, 176] width 600 height 199
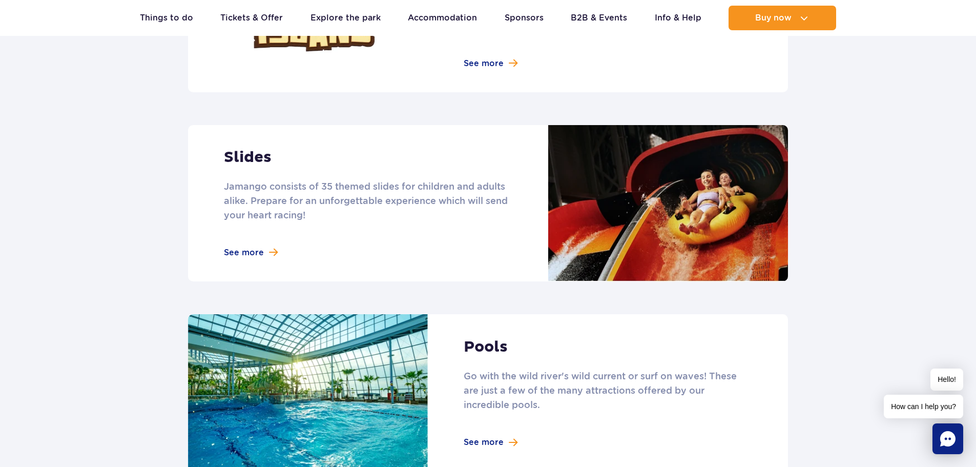
scroll to position [860, 0]
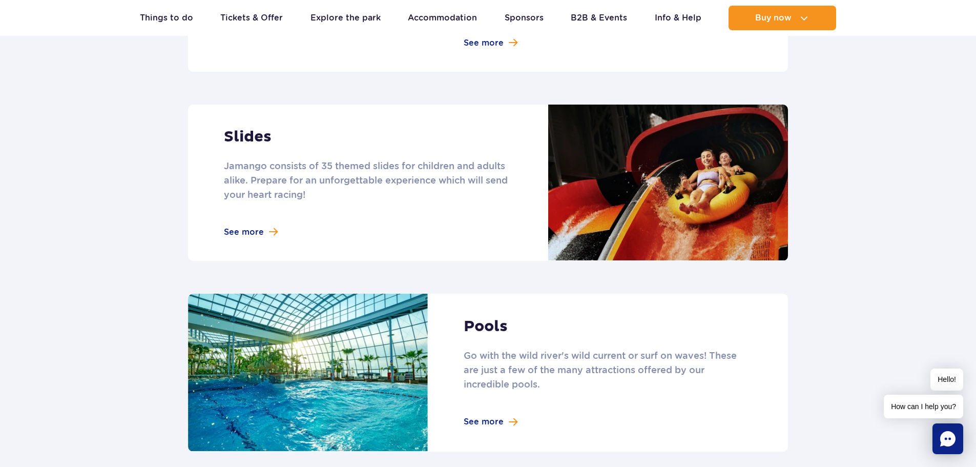
click at [243, 214] on link at bounding box center [488, 182] width 600 height 156
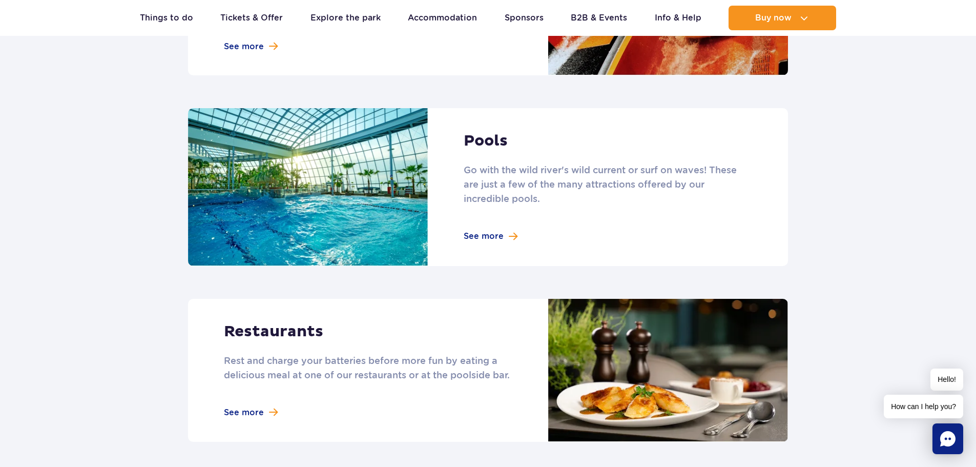
scroll to position [1014, 0]
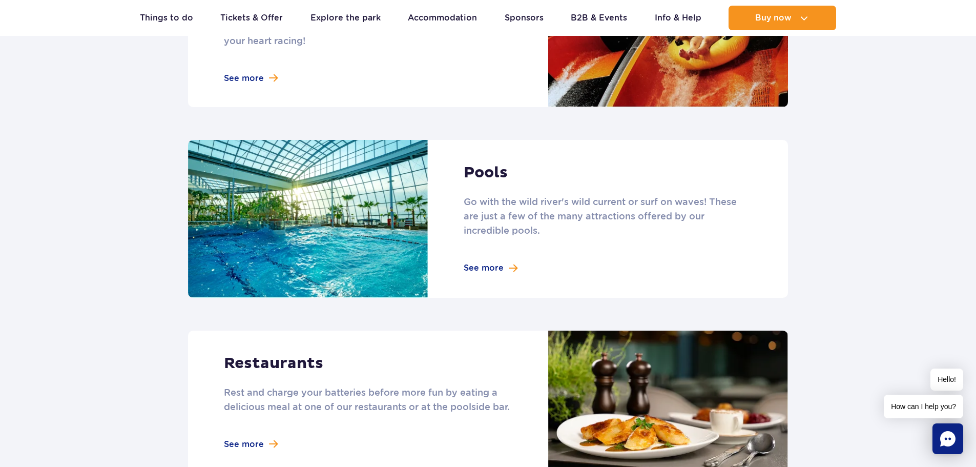
click at [492, 252] on link at bounding box center [488, 219] width 600 height 158
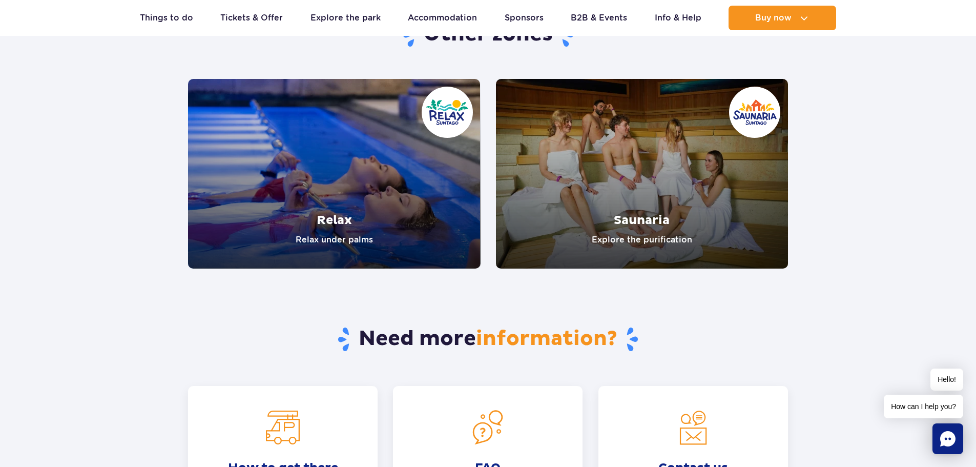
scroll to position [1949, 0]
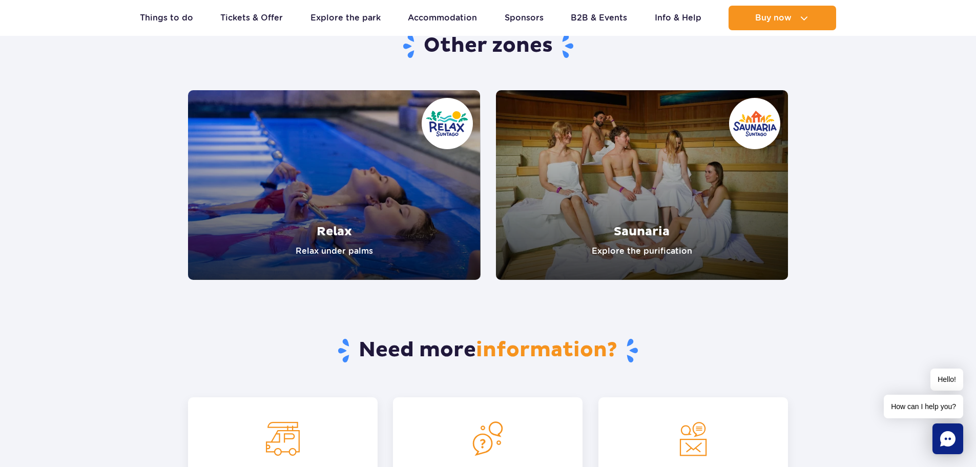
click at [650, 231] on link "Saunaria" at bounding box center [642, 185] width 292 height 190
click at [341, 229] on link "Relax" at bounding box center [334, 185] width 292 height 190
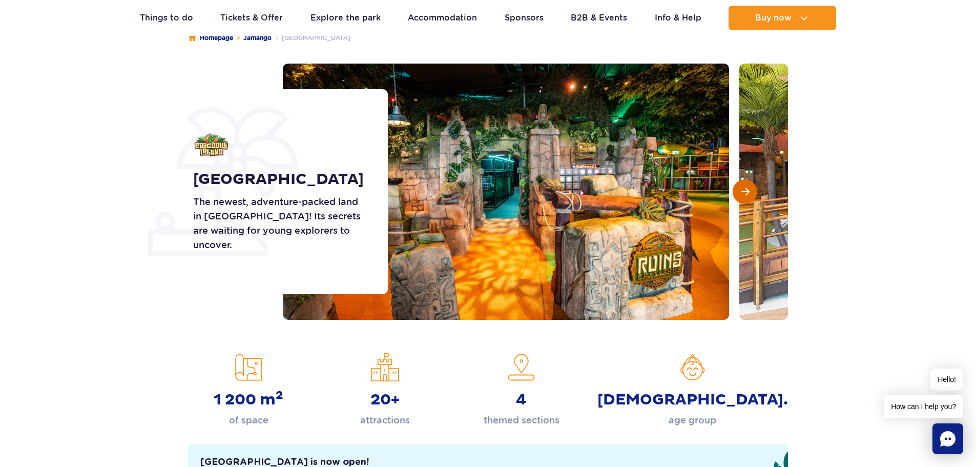
click at [744, 193] on span "Next slide" at bounding box center [745, 191] width 9 height 9
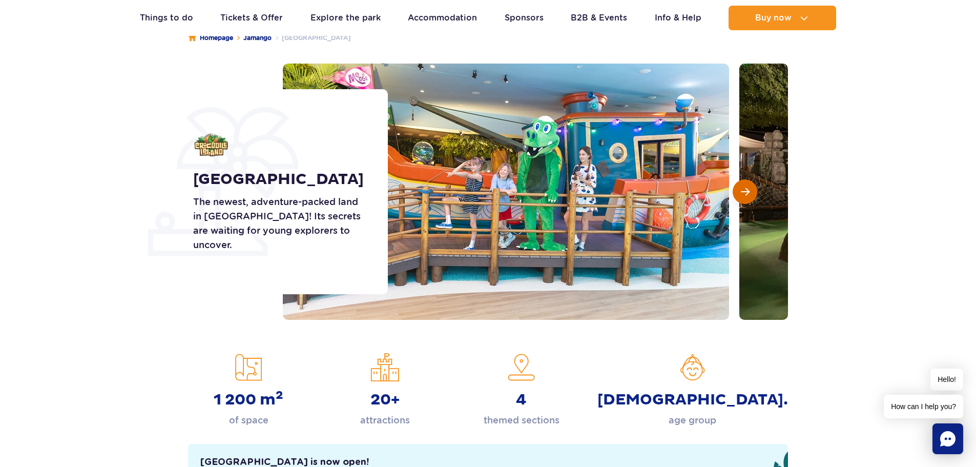
click at [744, 193] on span "Next slide" at bounding box center [745, 191] width 9 height 9
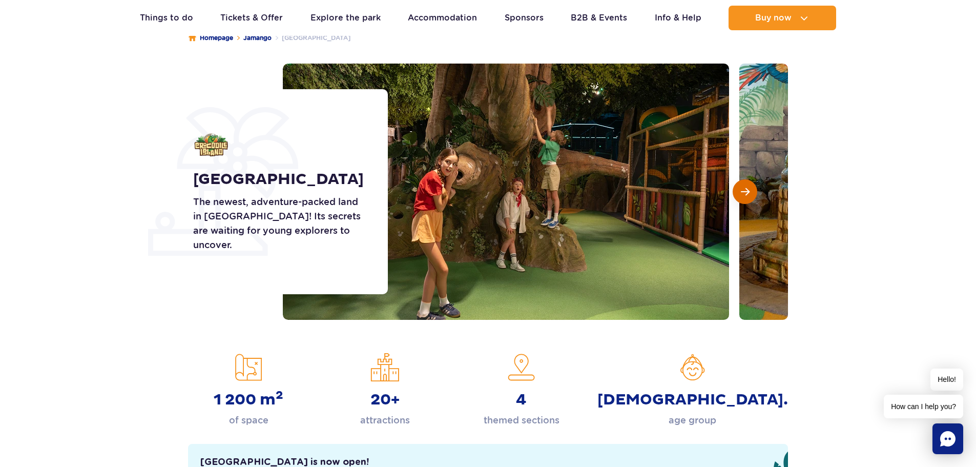
click at [744, 193] on span "Next slide" at bounding box center [745, 191] width 9 height 9
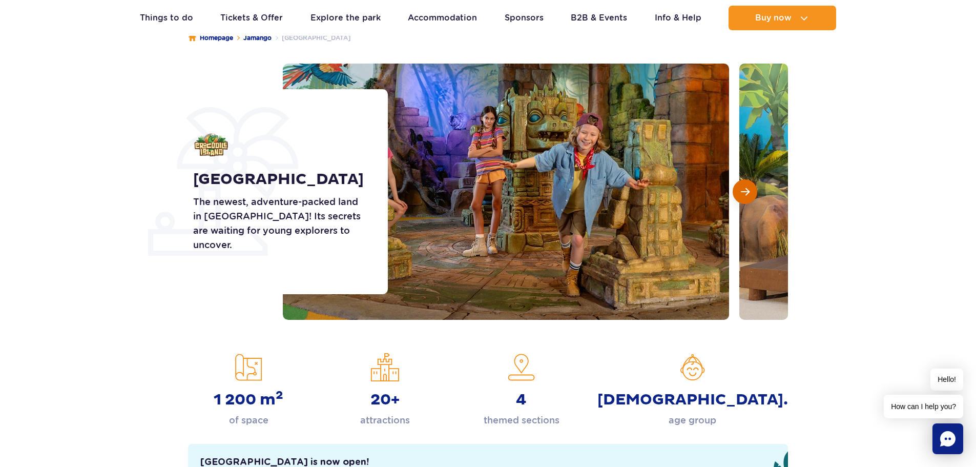
click at [745, 193] on span "Next slide" at bounding box center [745, 191] width 9 height 9
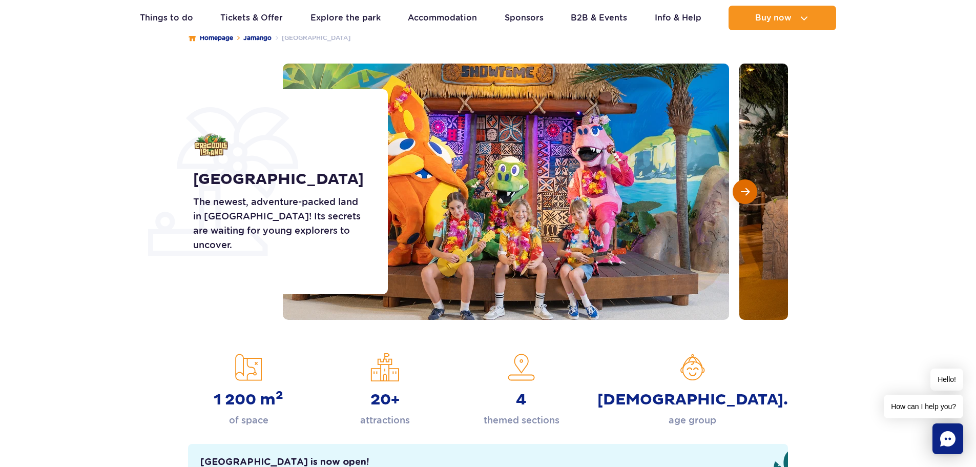
click at [745, 193] on span "Next slide" at bounding box center [745, 191] width 9 height 9
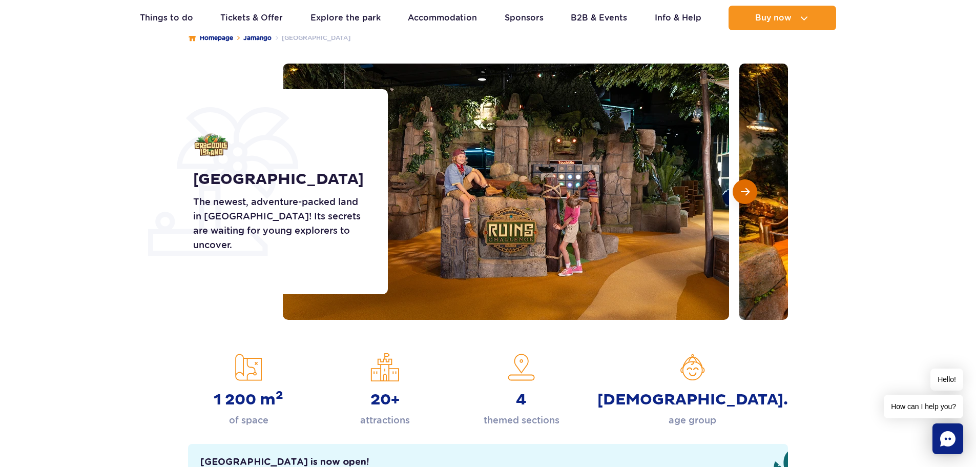
click at [745, 193] on span "Next slide" at bounding box center [745, 191] width 9 height 9
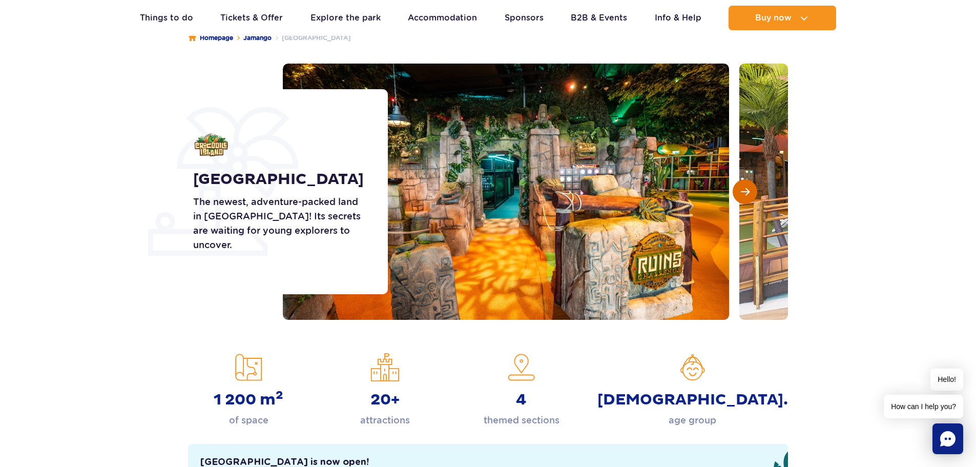
click at [745, 193] on span "Next slide" at bounding box center [745, 191] width 9 height 9
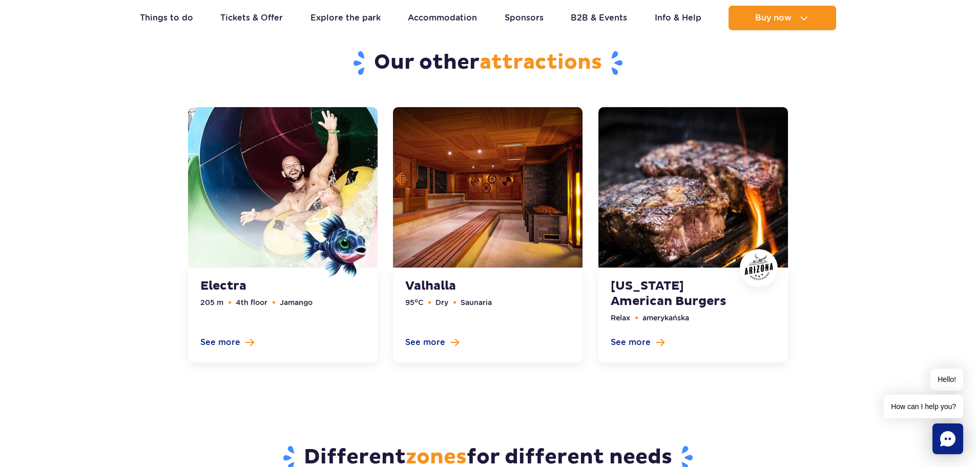
scroll to position [2388, 0]
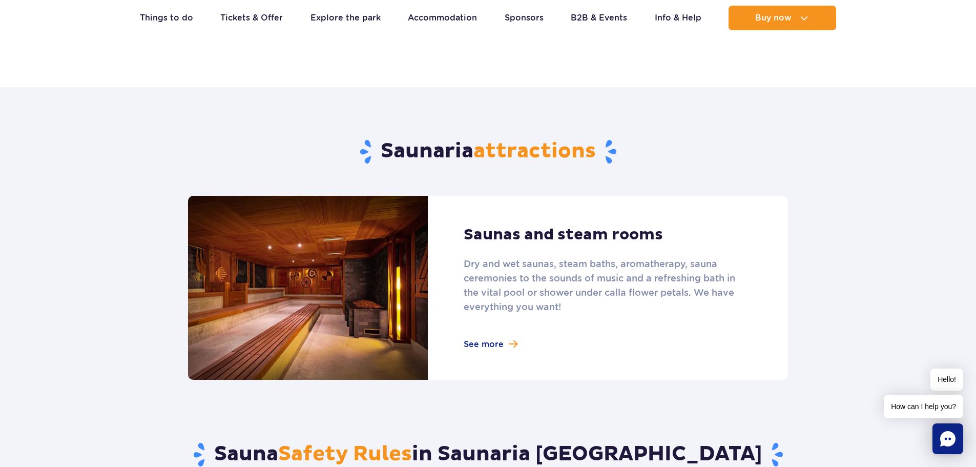
scroll to position [534, 0]
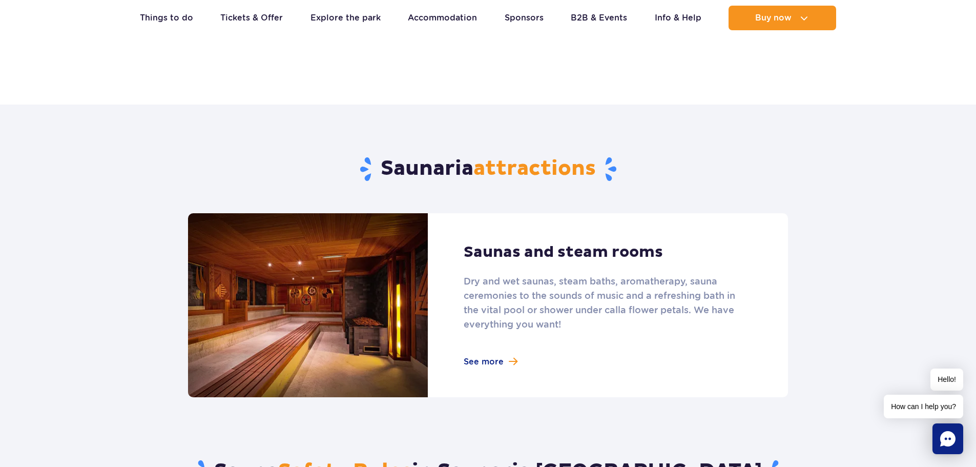
click at [485, 360] on link at bounding box center [488, 305] width 600 height 184
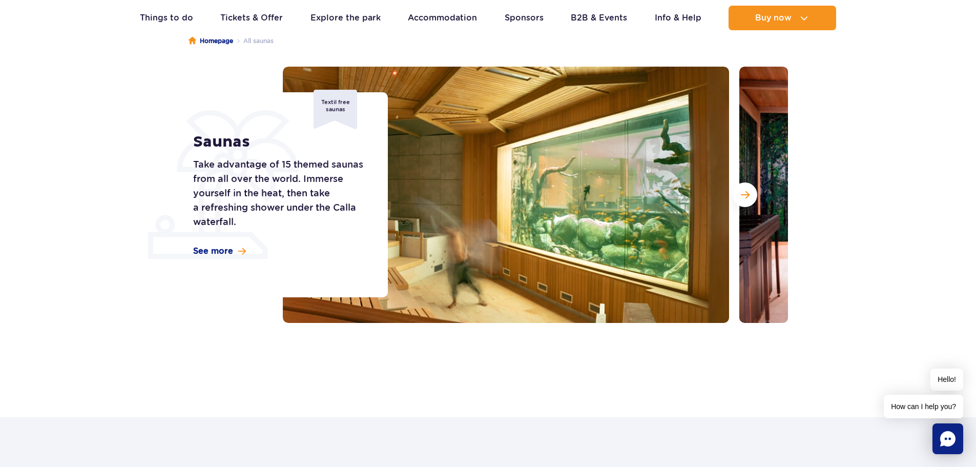
scroll to position [95, 0]
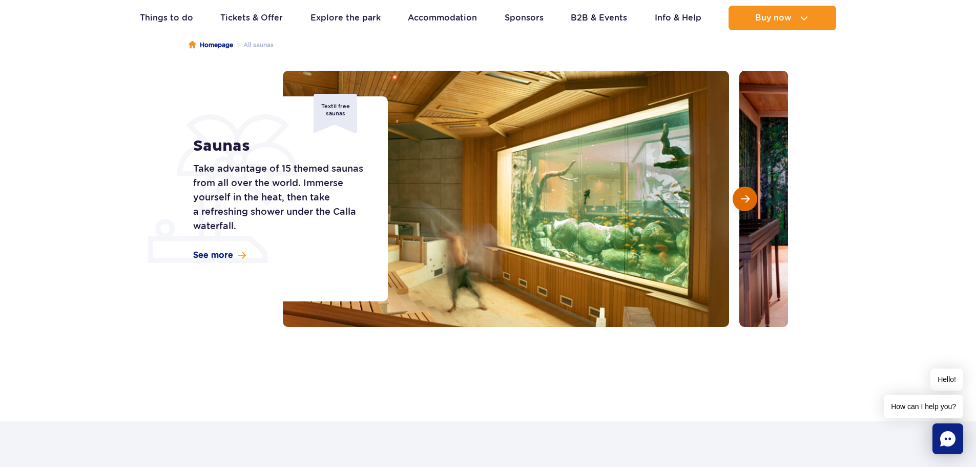
click at [745, 202] on span "Next slide" at bounding box center [745, 198] width 9 height 9
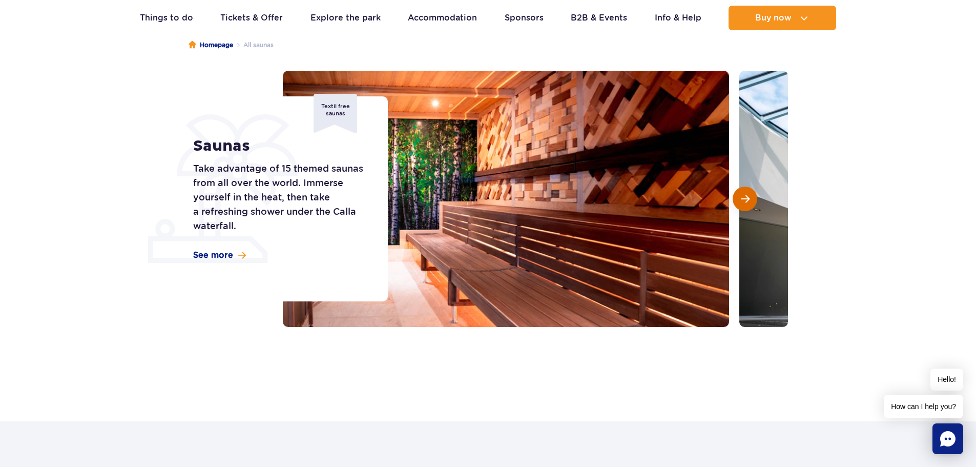
click at [745, 202] on span "Next slide" at bounding box center [745, 198] width 9 height 9
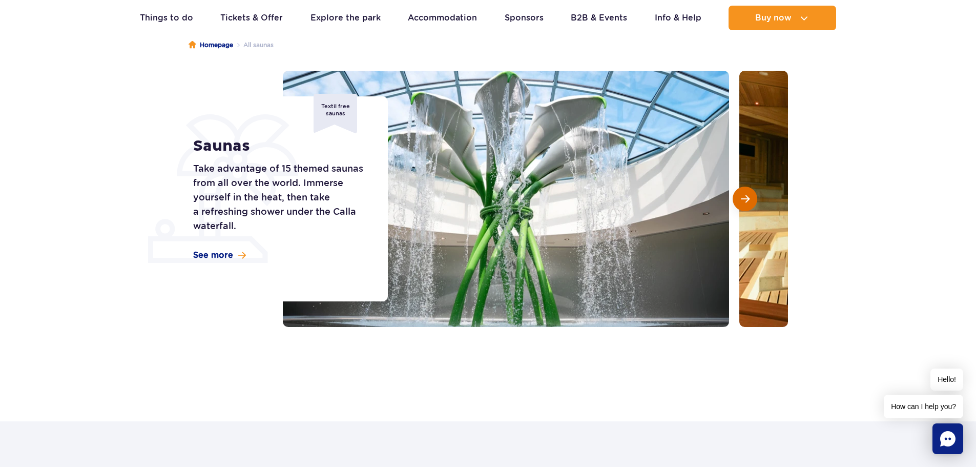
click at [745, 202] on span "Next slide" at bounding box center [745, 198] width 9 height 9
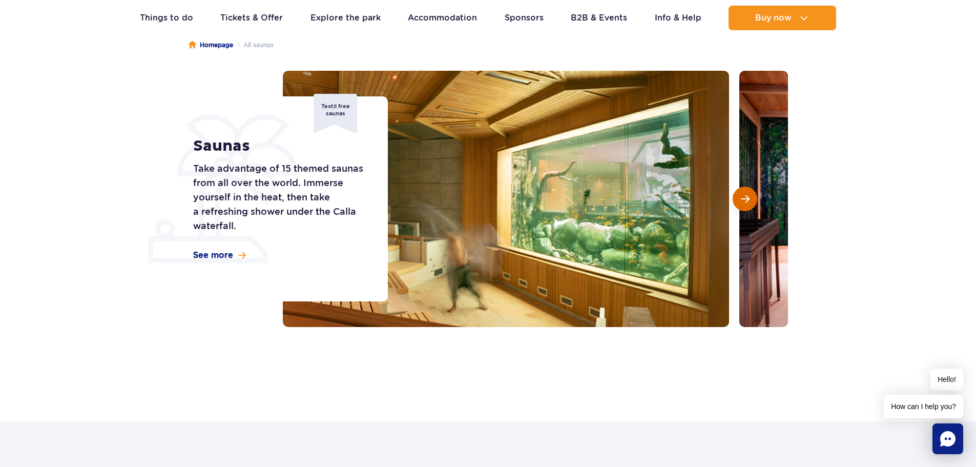
click at [745, 202] on span "Next slide" at bounding box center [745, 198] width 9 height 9
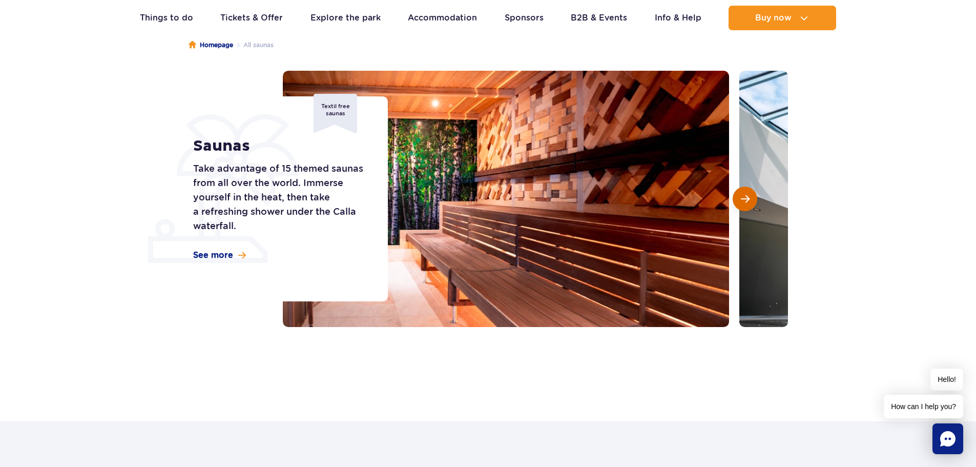
click at [745, 203] on span "Next slide" at bounding box center [745, 198] width 9 height 9
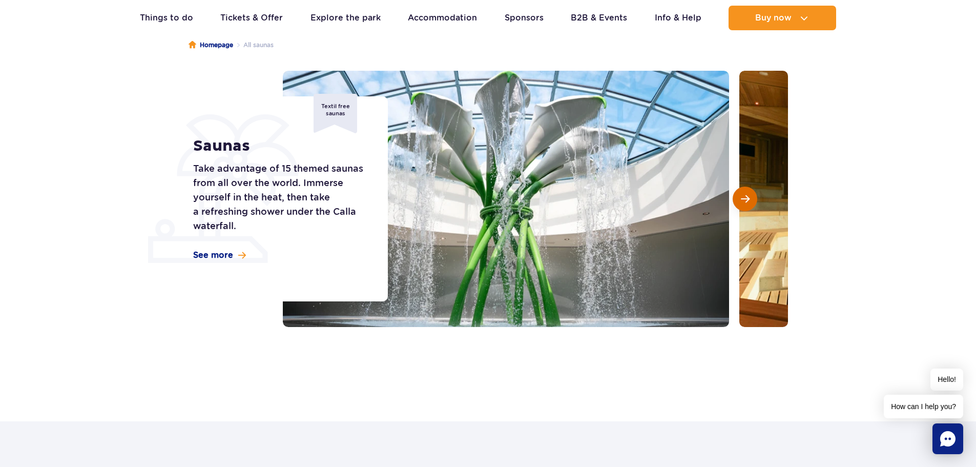
click at [745, 203] on span "Next slide" at bounding box center [745, 198] width 9 height 9
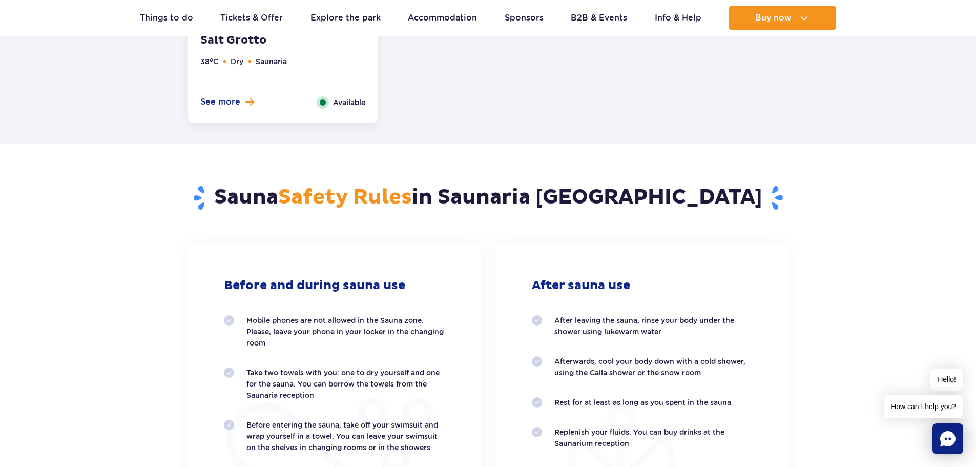
scroll to position [1526, 0]
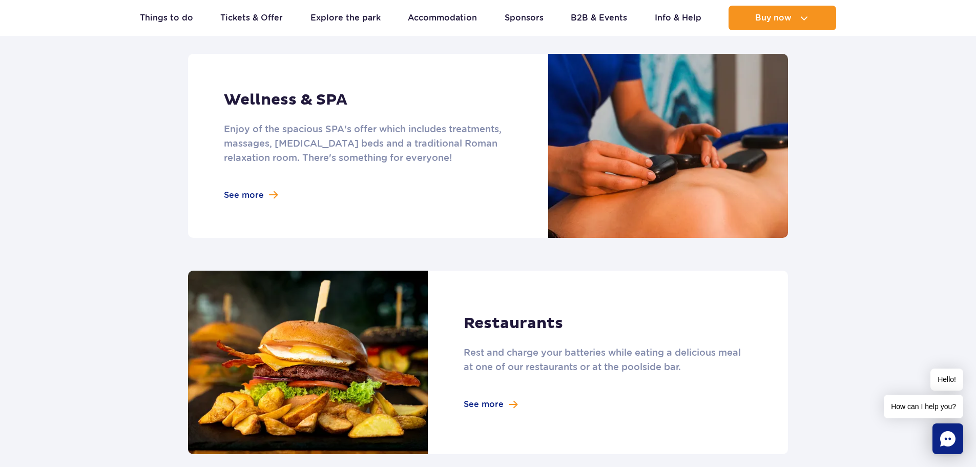
scroll to position [902, 0]
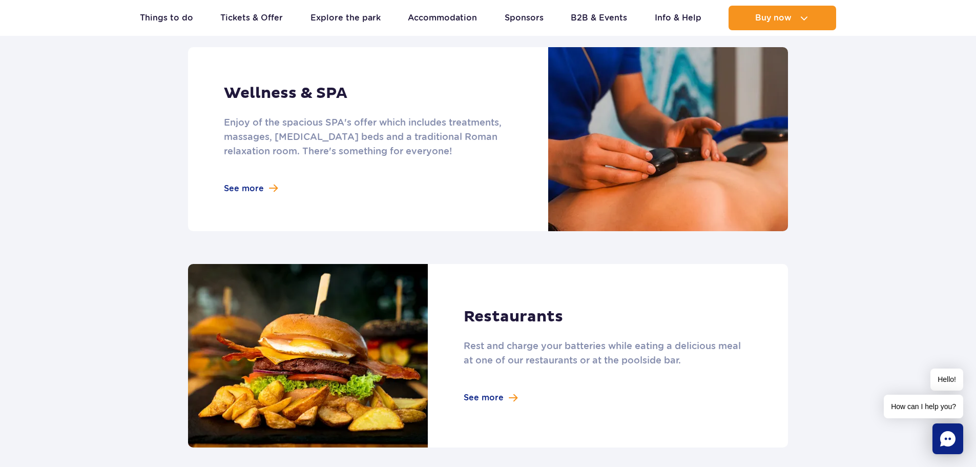
click at [256, 185] on link at bounding box center [488, 139] width 600 height 184
